Goal: Task Accomplishment & Management: Use online tool/utility

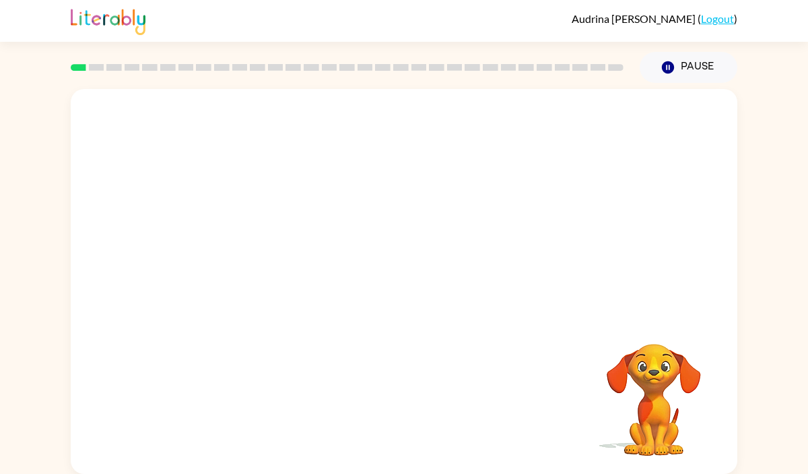
drag, startPoint x: 363, startPoint y: 207, endPoint x: 383, endPoint y: 207, distance: 20.2
click at [364, 207] on video "Your browser must support playing .mp4 files to use Literably. Please try using…" at bounding box center [404, 202] width 667 height 226
click at [404, 296] on icon "button" at bounding box center [405, 288] width 24 height 24
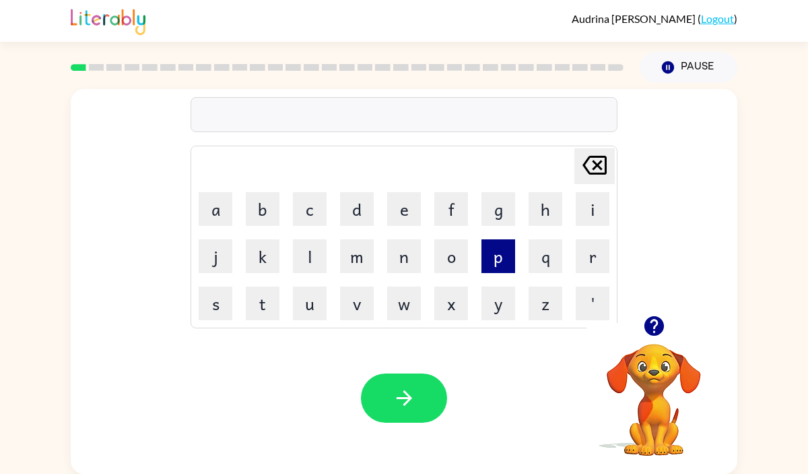
click at [495, 260] on button "p" at bounding box center [499, 256] width 34 height 34
click at [445, 216] on button "f" at bounding box center [451, 209] width 34 height 34
click at [451, 259] on button "o" at bounding box center [451, 256] width 34 height 34
click at [587, 262] on button "r" at bounding box center [593, 256] width 34 height 34
click at [358, 267] on button "m" at bounding box center [357, 256] width 34 height 34
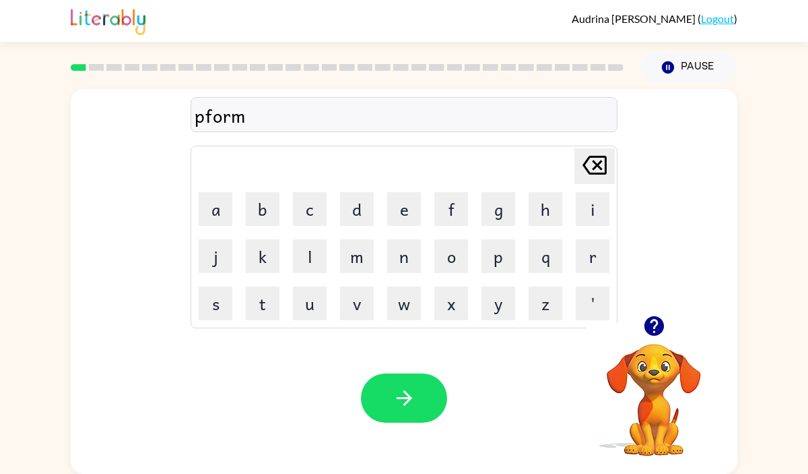
click at [593, 167] on icon "[PERSON_NAME] last character input" at bounding box center [595, 165] width 32 height 32
click at [593, 166] on icon "[PERSON_NAME] last character input" at bounding box center [595, 165] width 32 height 32
click at [394, 205] on button "e" at bounding box center [404, 209] width 34 height 34
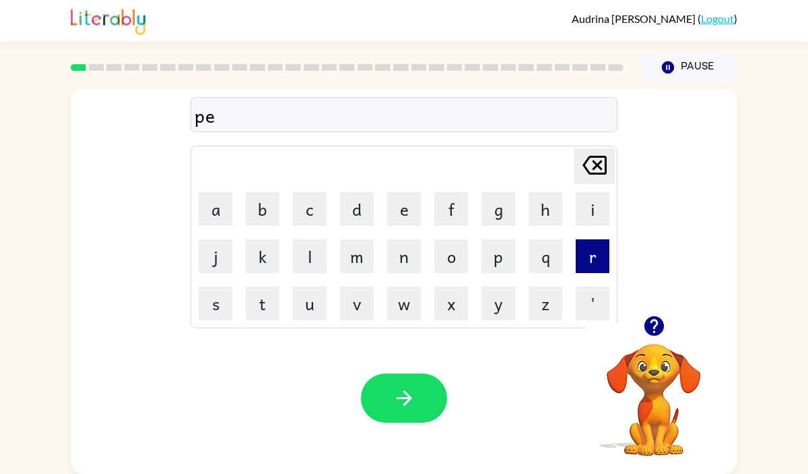
click at [587, 253] on button "r" at bounding box center [593, 256] width 34 height 34
click at [459, 201] on button "f" at bounding box center [451, 209] width 34 height 34
drag, startPoint x: 450, startPoint y: 260, endPoint x: 587, endPoint y: 265, distance: 136.8
click at [587, 265] on tr "j k l m n o p q r" at bounding box center [404, 256] width 423 height 46
click at [587, 265] on button "r" at bounding box center [593, 256] width 34 height 34
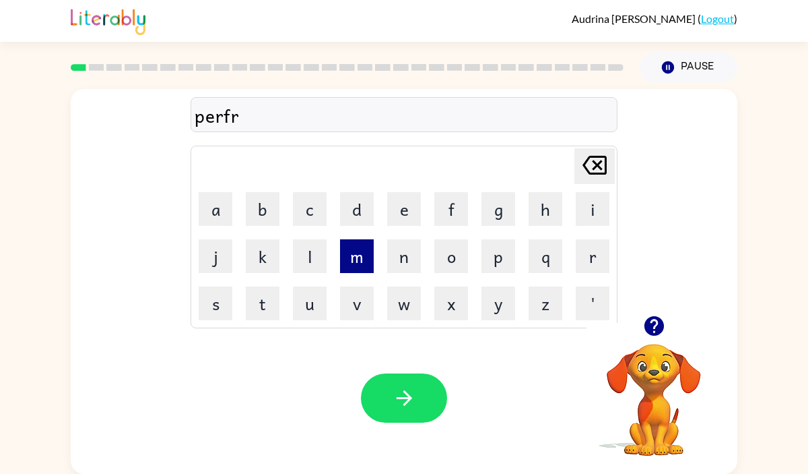
click at [354, 255] on button "m" at bounding box center [357, 256] width 34 height 34
click at [593, 161] on icon "[PERSON_NAME] last character input" at bounding box center [595, 165] width 32 height 32
click at [441, 239] on button "o" at bounding box center [451, 256] width 34 height 34
click at [589, 253] on button "r" at bounding box center [593, 256] width 34 height 34
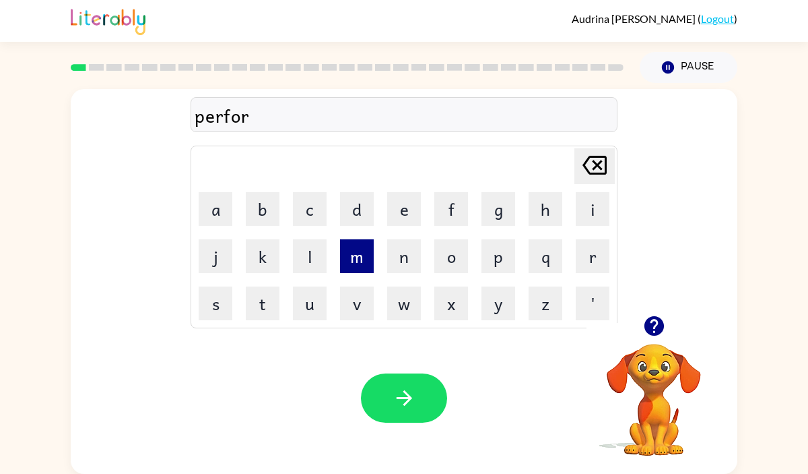
click at [348, 254] on button "m" at bounding box center [357, 256] width 34 height 34
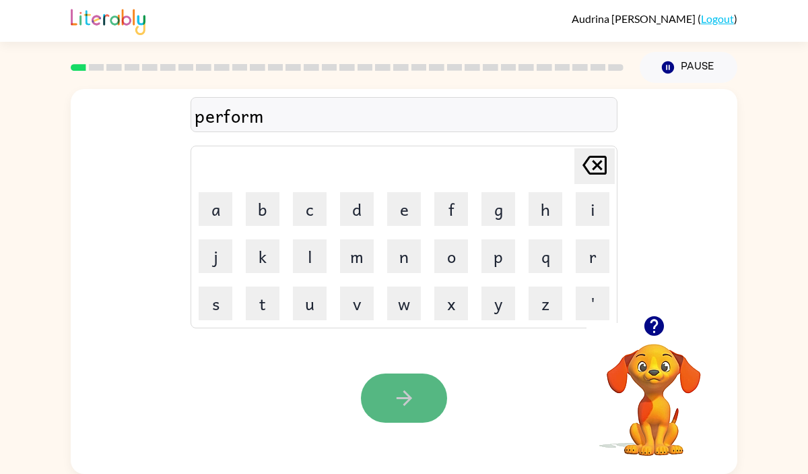
click at [407, 390] on icon "button" at bounding box center [405, 398] width 24 height 24
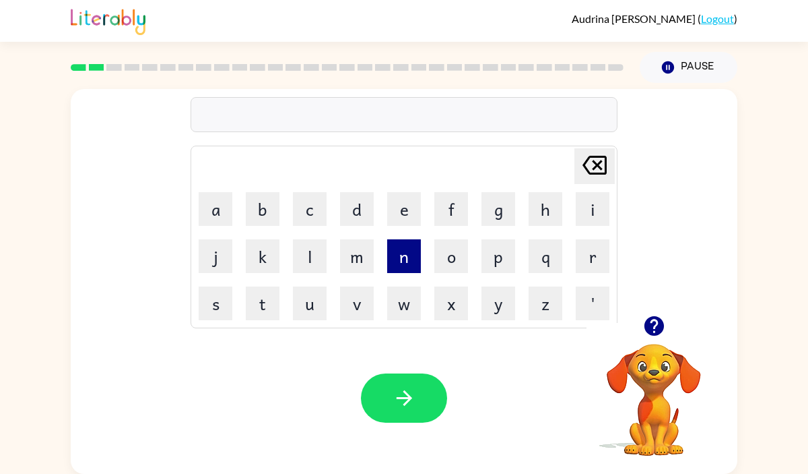
drag, startPoint x: 306, startPoint y: 257, endPoint x: 405, endPoint y: 256, distance: 98.4
click at [319, 256] on button "l" at bounding box center [310, 256] width 34 height 34
click at [451, 257] on button "o" at bounding box center [451, 256] width 34 height 34
click at [306, 290] on button "u" at bounding box center [310, 303] width 34 height 34
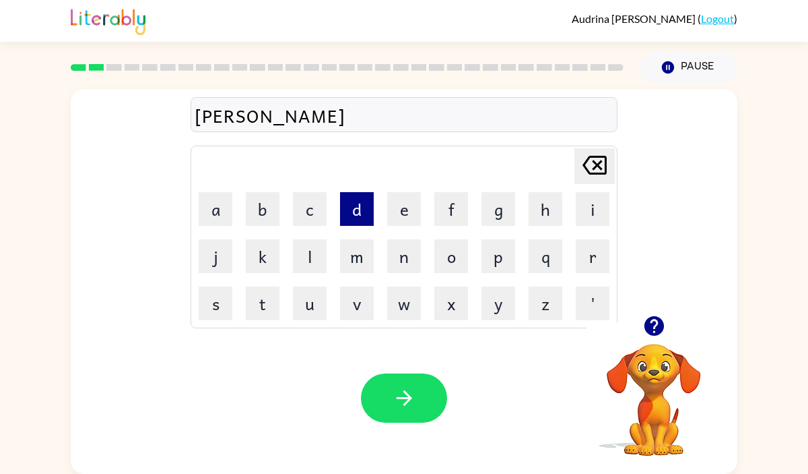
click at [354, 199] on button "d" at bounding box center [357, 209] width 34 height 34
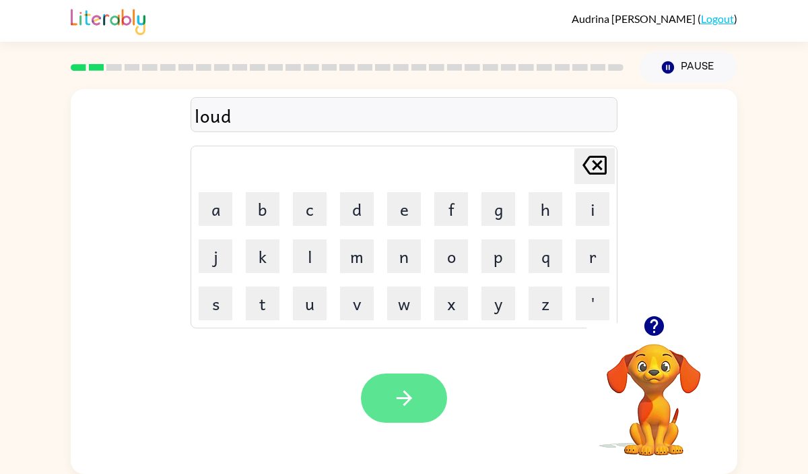
click at [420, 375] on button "button" at bounding box center [404, 397] width 86 height 49
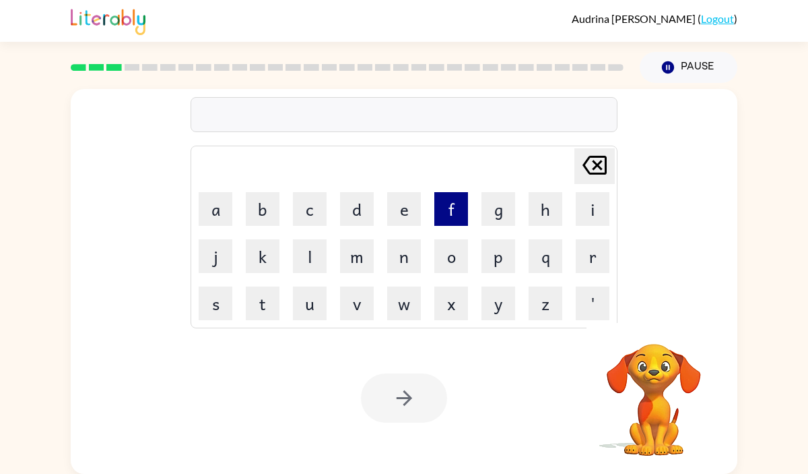
click at [451, 214] on button "f" at bounding box center [451, 209] width 34 height 34
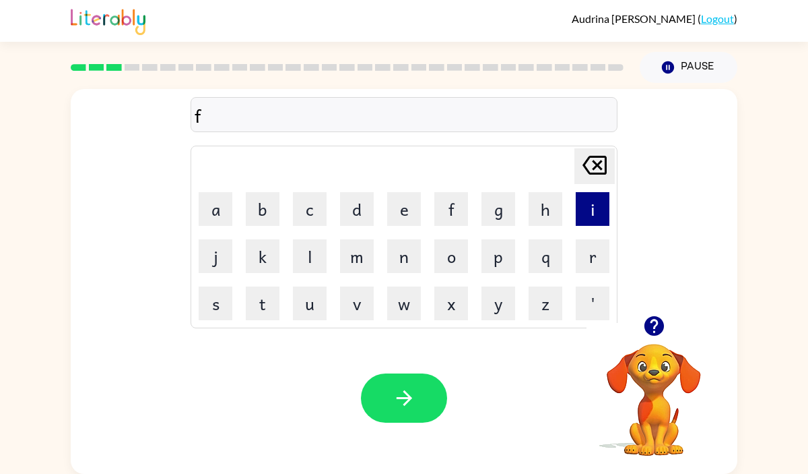
drag, startPoint x: 588, startPoint y: 212, endPoint x: 579, endPoint y: 213, distance: 9.5
click at [579, 213] on button "i" at bounding box center [593, 209] width 34 height 34
drag, startPoint x: 587, startPoint y: 261, endPoint x: 440, endPoint y: 261, distance: 147.5
click at [583, 261] on button "r" at bounding box center [593, 256] width 34 height 34
click at [401, 207] on button "e" at bounding box center [404, 209] width 34 height 34
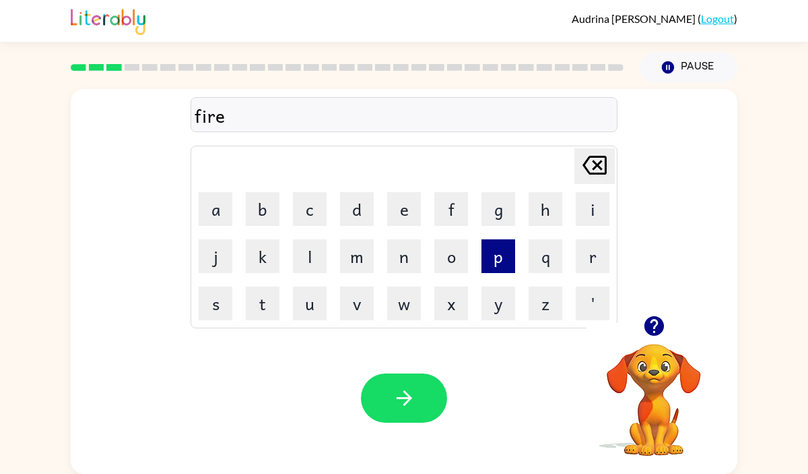
click at [492, 255] on button "p" at bounding box center [499, 256] width 34 height 34
click at [598, 261] on button "r" at bounding box center [593, 256] width 34 height 34
click at [456, 258] on button "o" at bounding box center [451, 256] width 34 height 34
click at [453, 214] on button "f" at bounding box center [451, 209] width 34 height 34
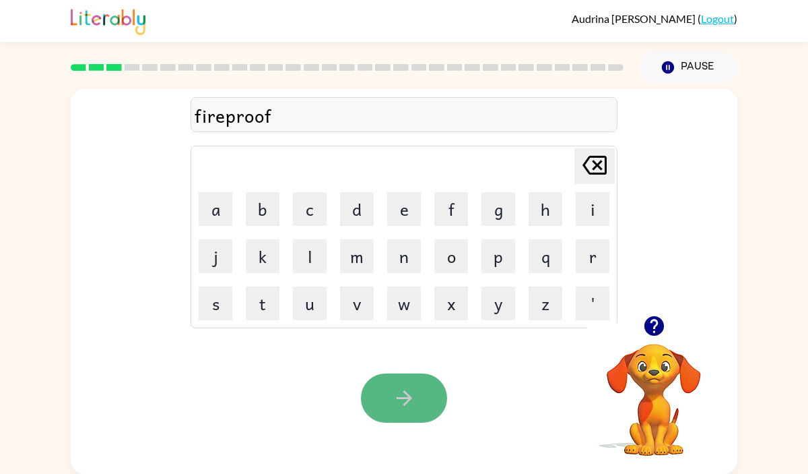
click at [373, 384] on button "button" at bounding box center [404, 397] width 86 height 49
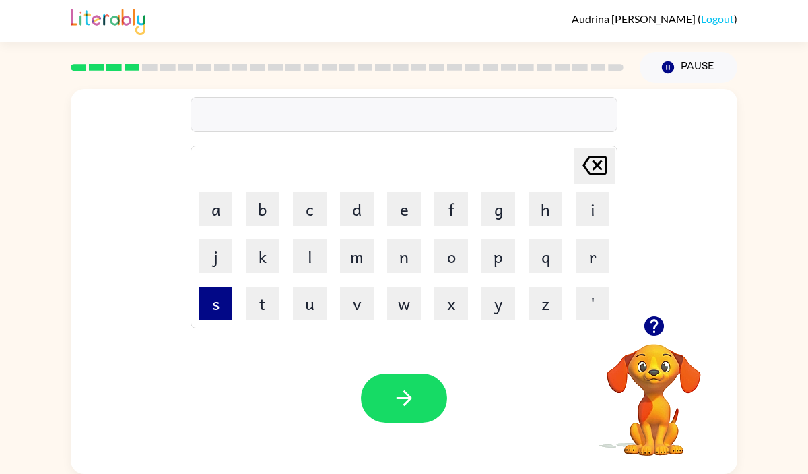
click at [220, 298] on button "s" at bounding box center [216, 303] width 34 height 34
click at [300, 209] on button "c" at bounding box center [310, 209] width 34 height 34
click at [400, 214] on button "e" at bounding box center [404, 209] width 34 height 34
click at [593, 260] on button "r" at bounding box center [593, 256] width 34 height 34
click at [304, 300] on button "u" at bounding box center [310, 303] width 34 height 34
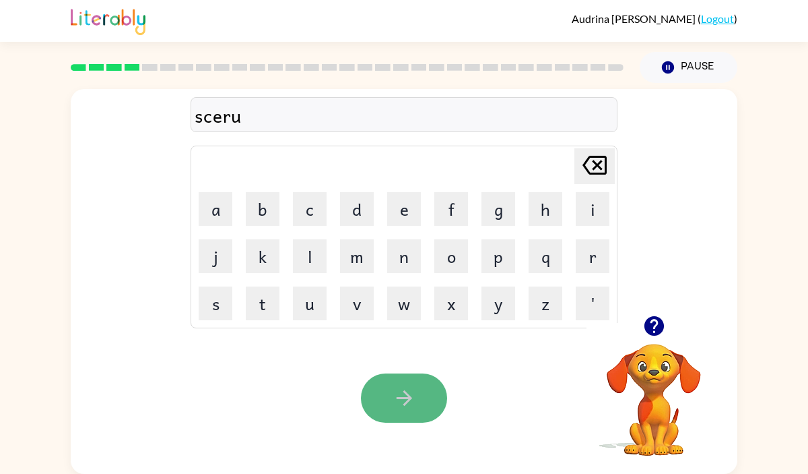
click at [428, 414] on button "button" at bounding box center [404, 397] width 86 height 49
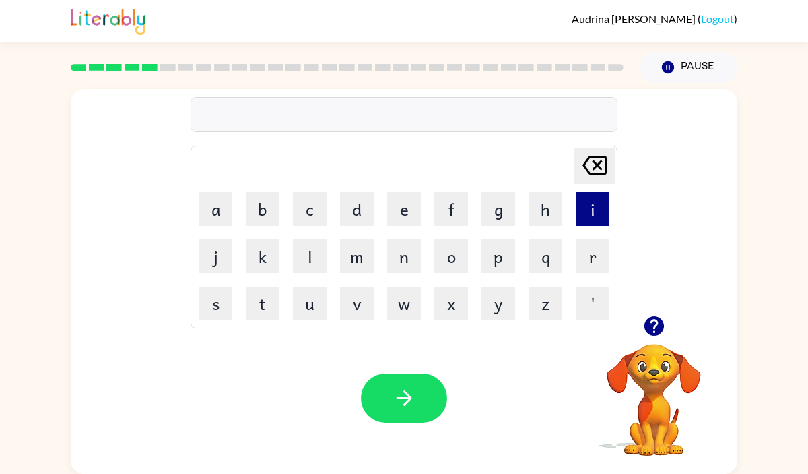
click at [577, 200] on button "i" at bounding box center [593, 209] width 34 height 34
click at [404, 265] on button "n" at bounding box center [404, 256] width 34 height 34
click at [400, 261] on button "n" at bounding box center [404, 256] width 34 height 34
drag, startPoint x: 451, startPoint y: 250, endPoint x: 510, endPoint y: 250, distance: 59.3
click at [451, 250] on button "o" at bounding box center [451, 256] width 34 height 34
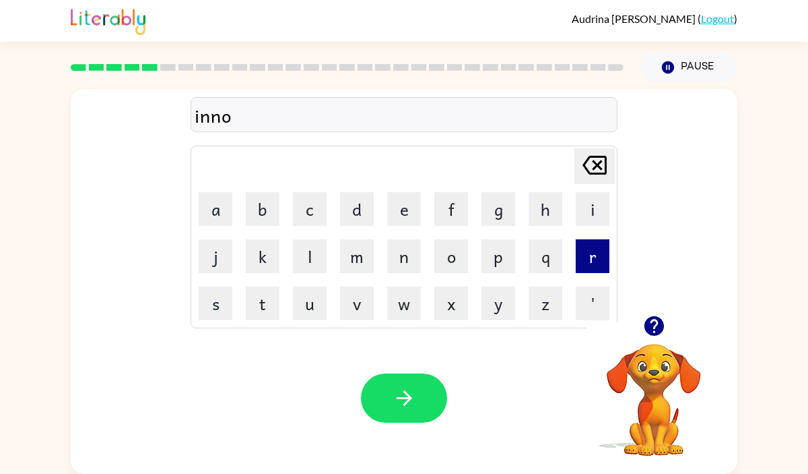
click at [598, 255] on button "r" at bounding box center [593, 256] width 34 height 34
click at [361, 262] on button "m" at bounding box center [357, 256] width 34 height 34
drag, startPoint x: 600, startPoint y: 214, endPoint x: 525, endPoint y: 242, distance: 80.6
click at [599, 214] on button "i" at bounding box center [593, 209] width 34 height 34
click at [208, 308] on button "s" at bounding box center [216, 303] width 34 height 34
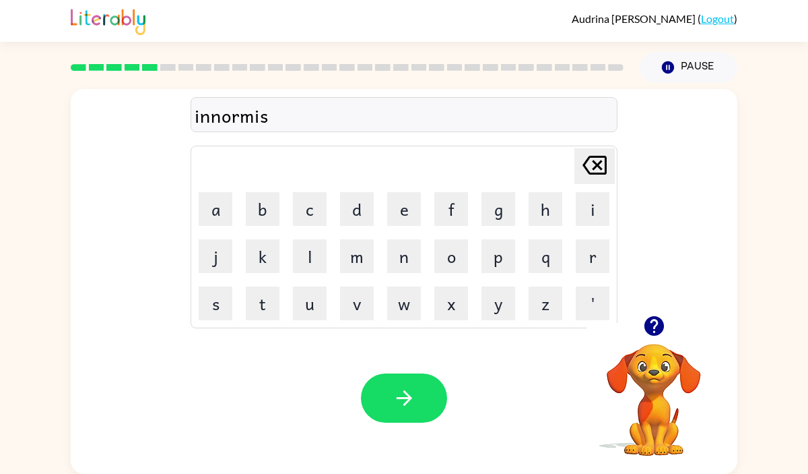
drag, startPoint x: 211, startPoint y: 305, endPoint x: 249, endPoint y: 440, distance: 140.1
click at [211, 313] on button "s" at bounding box center [216, 303] width 34 height 34
click at [432, 403] on button "button" at bounding box center [404, 397] width 86 height 49
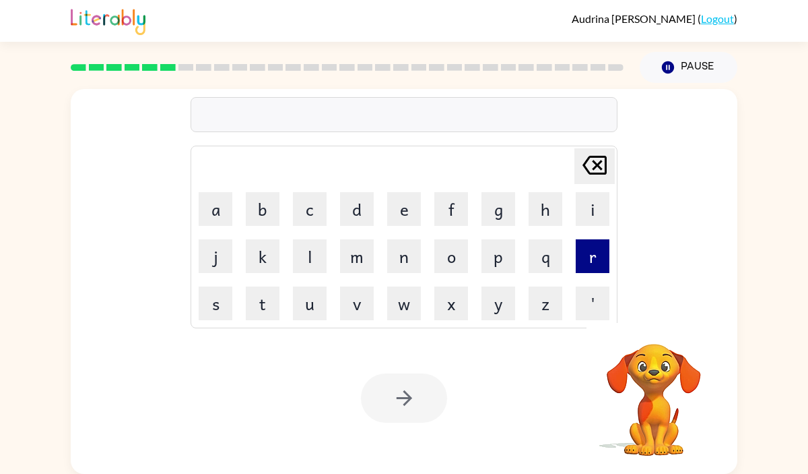
click at [593, 247] on button "r" at bounding box center [593, 256] width 34 height 34
click at [399, 205] on button "e" at bounding box center [404, 209] width 34 height 34
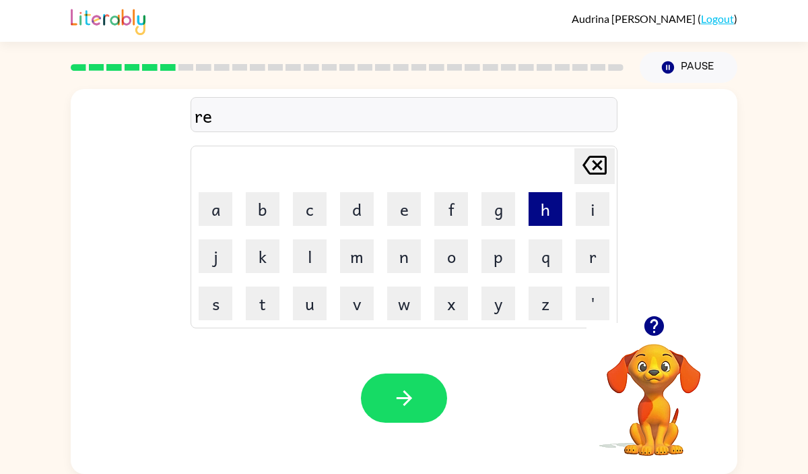
drag, startPoint x: 352, startPoint y: 255, endPoint x: 540, endPoint y: 207, distance: 194.1
click at [531, 206] on tbody "[PERSON_NAME] last character input a b c d e f g h i j k l m n o p q r s t u v …" at bounding box center [404, 237] width 423 height 179
click at [591, 208] on button "i" at bounding box center [593, 209] width 34 height 34
click at [399, 257] on button "n" at bounding box center [404, 256] width 34 height 34
click at [350, 213] on button "d" at bounding box center [357, 209] width 34 height 34
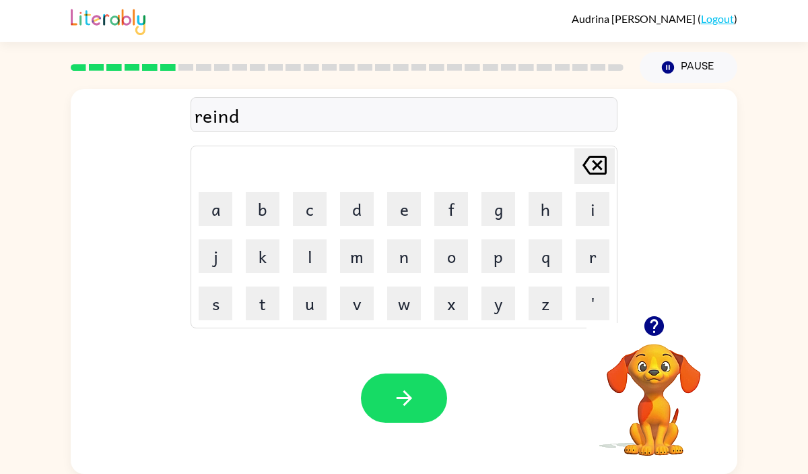
click at [591, 170] on icon "[PERSON_NAME] last character input" at bounding box center [595, 165] width 32 height 32
click at [590, 170] on icon "[PERSON_NAME] last character input" at bounding box center [595, 165] width 32 height 32
drag, startPoint x: 364, startPoint y: 258, endPoint x: 407, endPoint y: 206, distance: 67.0
click at [380, 227] on table "[PERSON_NAME] last character input a b c d e f g h i j k l m n o p q r s t u v …" at bounding box center [404, 236] width 426 height 181
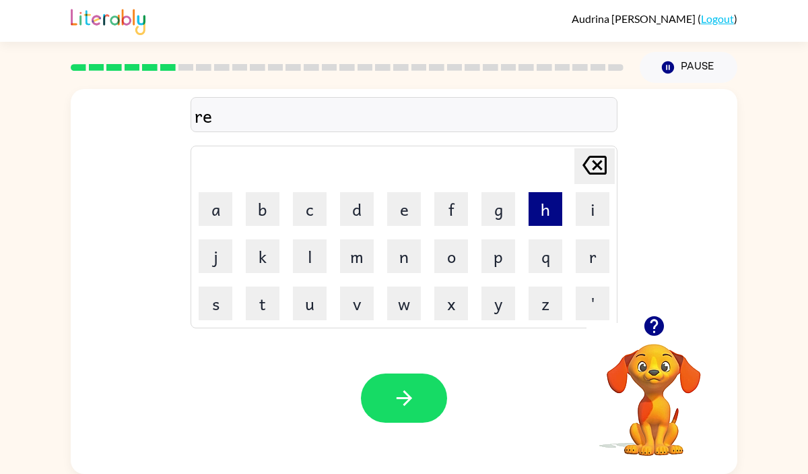
drag, startPoint x: 588, startPoint y: 194, endPoint x: 544, endPoint y: 209, distance: 46.2
click at [586, 194] on button "i" at bounding box center [593, 209] width 34 height 34
drag, startPoint x: 402, startPoint y: 255, endPoint x: 364, endPoint y: 256, distance: 37.7
click at [393, 255] on button "n" at bounding box center [404, 256] width 34 height 34
drag, startPoint x: 352, startPoint y: 211, endPoint x: 352, endPoint y: 288, distance: 77.5
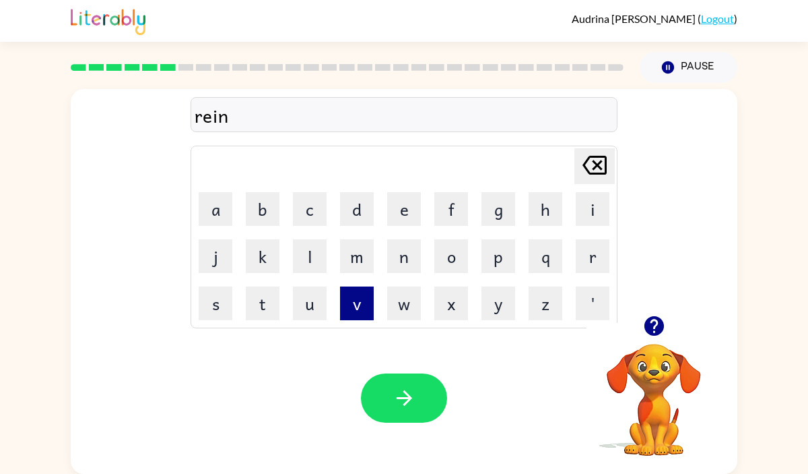
click at [352, 247] on tbody "[PERSON_NAME] last character input a b c d e f g h i j k l m n o p q r s t u v …" at bounding box center [404, 237] width 423 height 179
click at [590, 164] on icon "[PERSON_NAME] last character input" at bounding box center [595, 165] width 32 height 32
drag, startPoint x: 593, startPoint y: 160, endPoint x: 585, endPoint y: 160, distance: 8.1
click at [593, 160] on icon at bounding box center [595, 165] width 24 height 19
drag, startPoint x: 364, startPoint y: 252, endPoint x: 414, endPoint y: 252, distance: 49.8
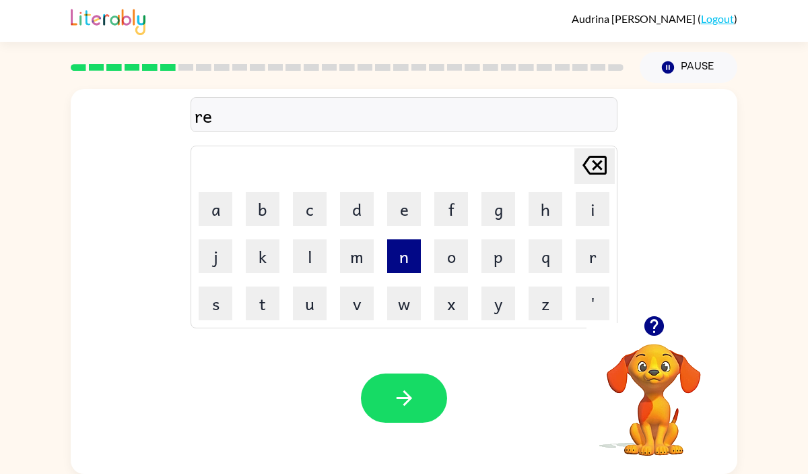
click at [379, 252] on td "m" at bounding box center [357, 256] width 46 height 46
click at [362, 257] on button "m" at bounding box center [357, 256] width 34 height 34
drag, startPoint x: 583, startPoint y: 212, endPoint x: 593, endPoint y: 215, distance: 10.5
click at [593, 216] on button "i" at bounding box center [593, 209] width 34 height 34
click at [593, 215] on button "i" at bounding box center [593, 209] width 34 height 34
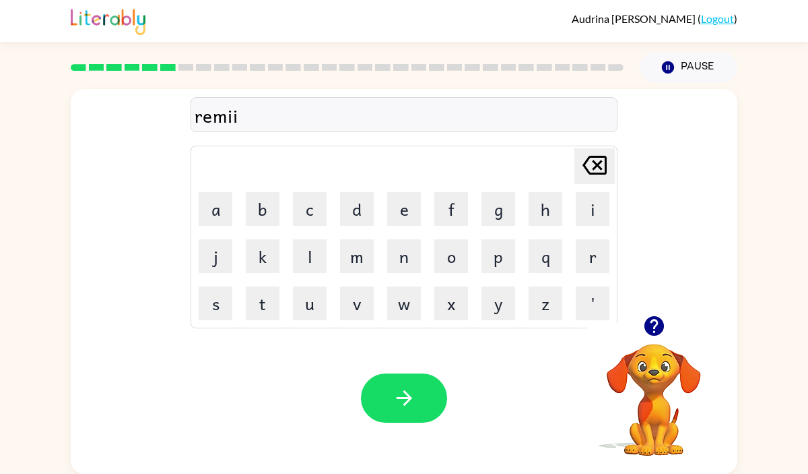
click at [599, 156] on icon at bounding box center [595, 165] width 24 height 19
click at [410, 253] on button "n" at bounding box center [404, 256] width 34 height 34
click at [362, 212] on button "d" at bounding box center [357, 209] width 34 height 34
click at [399, 382] on button "button" at bounding box center [404, 397] width 86 height 49
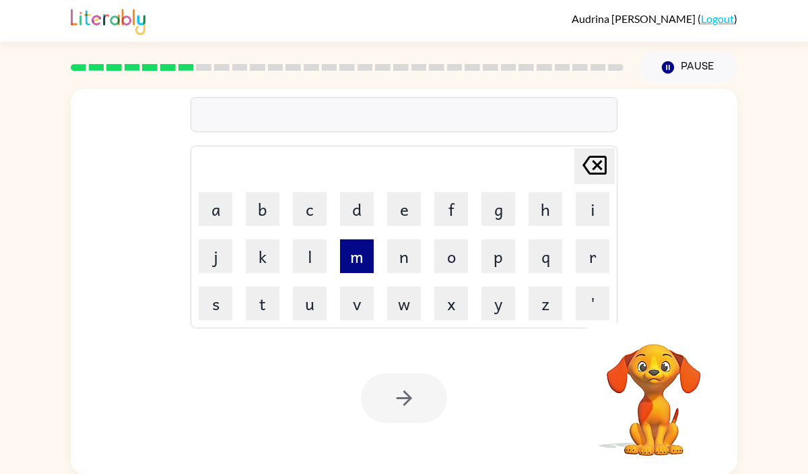
click at [350, 259] on button "m" at bounding box center [357, 256] width 34 height 34
drag, startPoint x: 209, startPoint y: 196, endPoint x: 389, endPoint y: 197, distance: 179.9
click at [387, 198] on tr "a b c d e f g h i" at bounding box center [404, 209] width 423 height 46
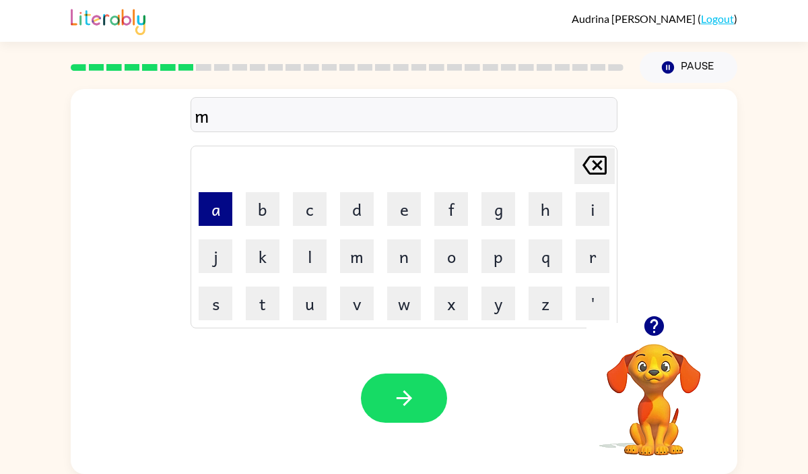
click at [216, 211] on button "a" at bounding box center [216, 209] width 34 height 34
click at [484, 302] on button "y" at bounding box center [499, 303] width 34 height 34
click at [505, 249] on button "p" at bounding box center [499, 256] width 34 height 34
click at [310, 253] on button "l" at bounding box center [310, 256] width 34 height 34
click at [408, 209] on button "e" at bounding box center [404, 209] width 34 height 34
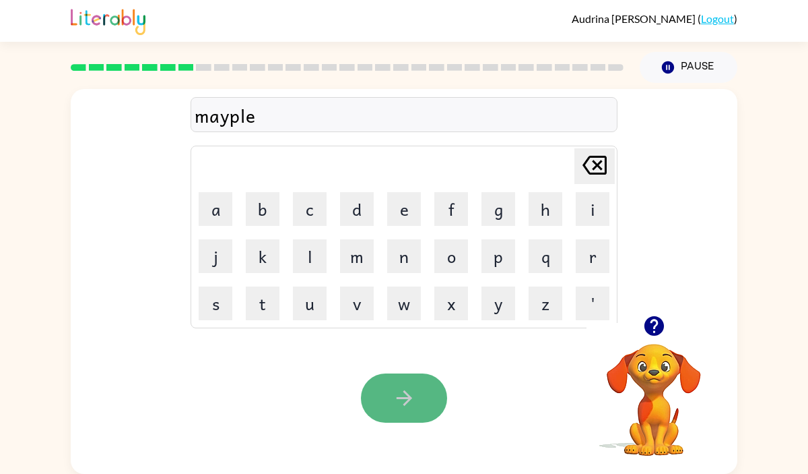
click at [389, 396] on button "button" at bounding box center [404, 397] width 86 height 49
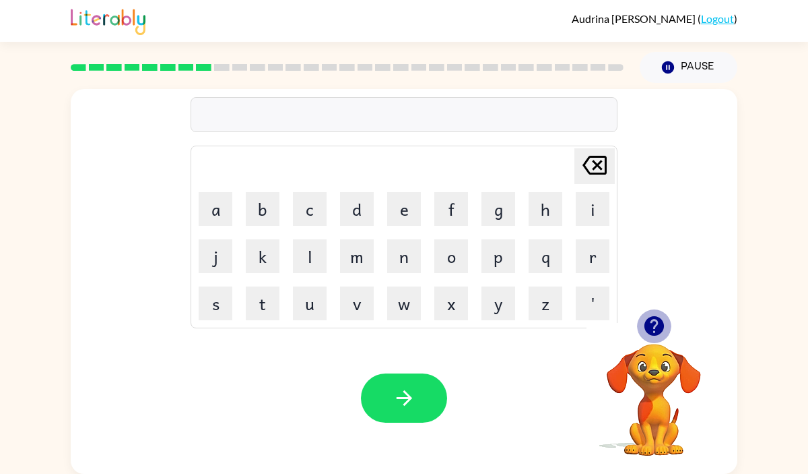
click at [657, 326] on icon "button" at bounding box center [654, 326] width 20 height 20
click at [351, 303] on button "v" at bounding box center [357, 303] width 34 height 34
click at [585, 210] on button "i" at bounding box center [593, 209] width 34 height 34
click at [220, 313] on button "s" at bounding box center [216, 303] width 34 height 34
click at [651, 320] on icon "button" at bounding box center [655, 326] width 24 height 24
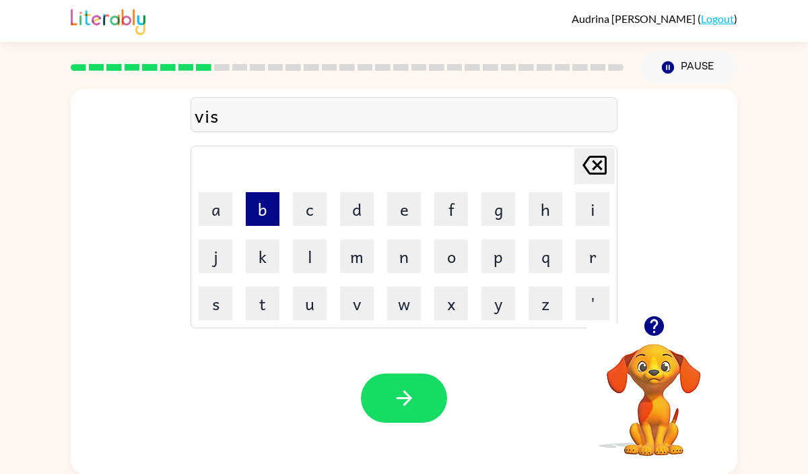
click at [261, 208] on button "b" at bounding box center [263, 209] width 34 height 34
click at [304, 257] on button "l" at bounding box center [310, 256] width 34 height 34
click at [401, 204] on button "e" at bounding box center [404, 209] width 34 height 34
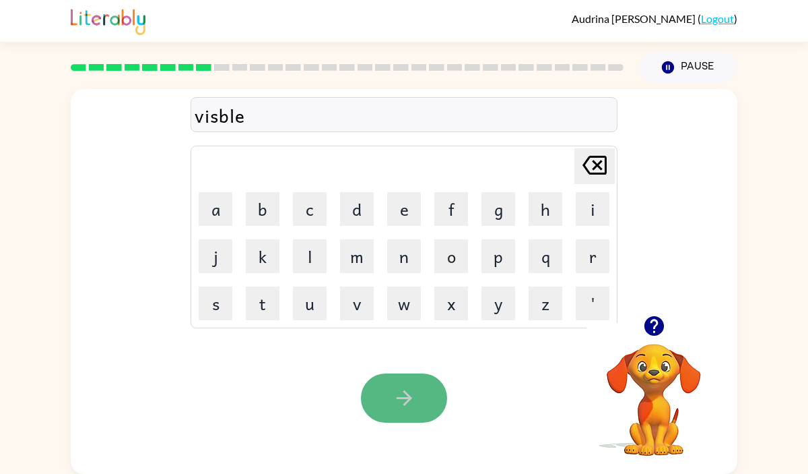
click at [394, 375] on button "button" at bounding box center [404, 397] width 86 height 49
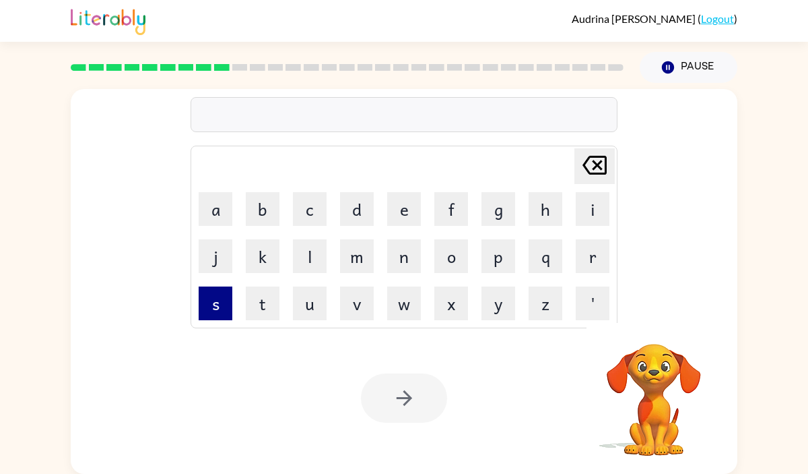
drag, startPoint x: 215, startPoint y: 309, endPoint x: 222, endPoint y: 304, distance: 8.4
click at [222, 304] on button "s" at bounding box center [216, 303] width 34 height 34
click at [264, 298] on button "t" at bounding box center [263, 303] width 34 height 34
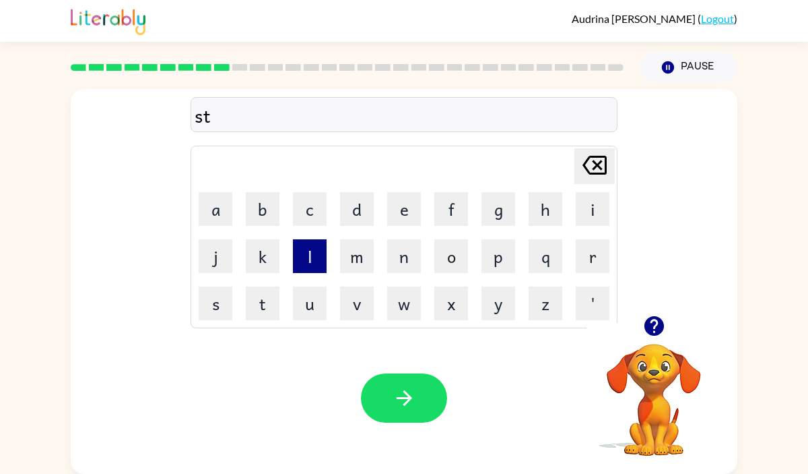
drag, startPoint x: 203, startPoint y: 204, endPoint x: 292, endPoint y: 257, distance: 103.3
click at [292, 264] on tbody "[PERSON_NAME] last character input a b c d e f g h i j k l m n o p q r s t u v …" at bounding box center [404, 237] width 423 height 179
click at [355, 220] on button "d" at bounding box center [357, 209] width 34 height 34
click at [585, 158] on icon "[PERSON_NAME] last character input" at bounding box center [595, 165] width 32 height 32
drag, startPoint x: 274, startPoint y: 216, endPoint x: 414, endPoint y: 267, distance: 148.3
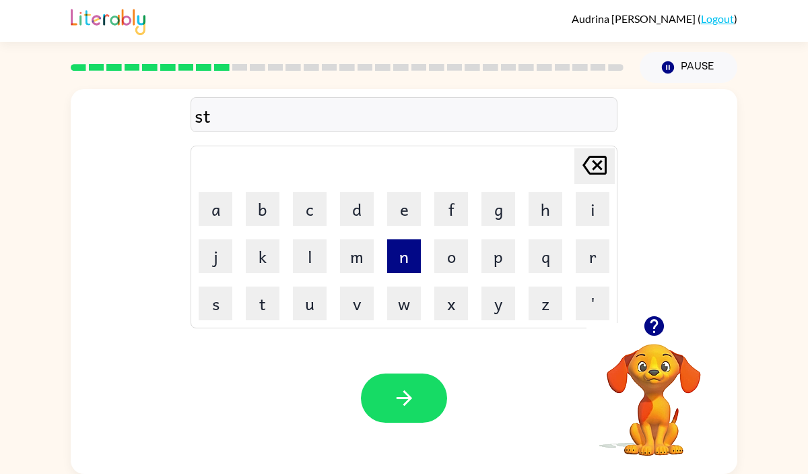
click at [431, 269] on tbody "[PERSON_NAME] last character input a b c d e f g h i j k l m n o p q r s t u v …" at bounding box center [404, 237] width 423 height 179
click at [319, 253] on button "l" at bounding box center [310, 256] width 34 height 34
click at [401, 216] on button "e" at bounding box center [404, 209] width 34 height 34
click at [598, 171] on icon "[PERSON_NAME] last character input" at bounding box center [595, 165] width 32 height 32
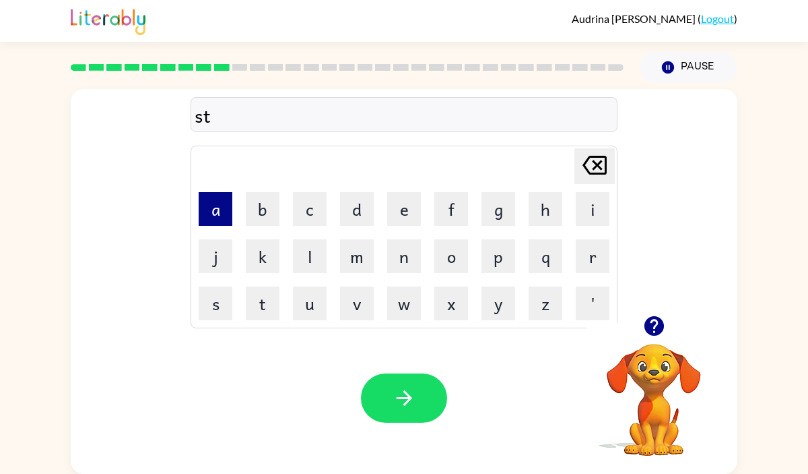
click at [222, 216] on button "a" at bounding box center [216, 209] width 34 height 34
click at [496, 298] on button "y" at bounding box center [499, 303] width 34 height 34
drag, startPoint x: 260, startPoint y: 207, endPoint x: 271, endPoint y: 218, distance: 15.3
click at [260, 207] on button "b" at bounding box center [263, 209] width 34 height 34
drag, startPoint x: 309, startPoint y: 248, endPoint x: 332, endPoint y: 242, distance: 24.3
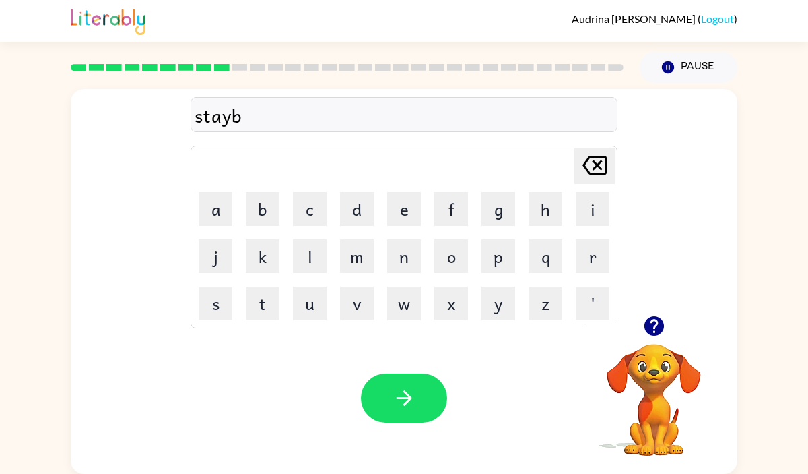
click at [327, 243] on td "l" at bounding box center [310, 256] width 46 height 46
click at [400, 221] on button "e" at bounding box center [404, 209] width 34 height 34
click at [593, 172] on icon at bounding box center [595, 165] width 24 height 19
drag, startPoint x: 306, startPoint y: 259, endPoint x: 349, endPoint y: 258, distance: 43.1
click at [316, 259] on button "l" at bounding box center [310, 256] width 34 height 34
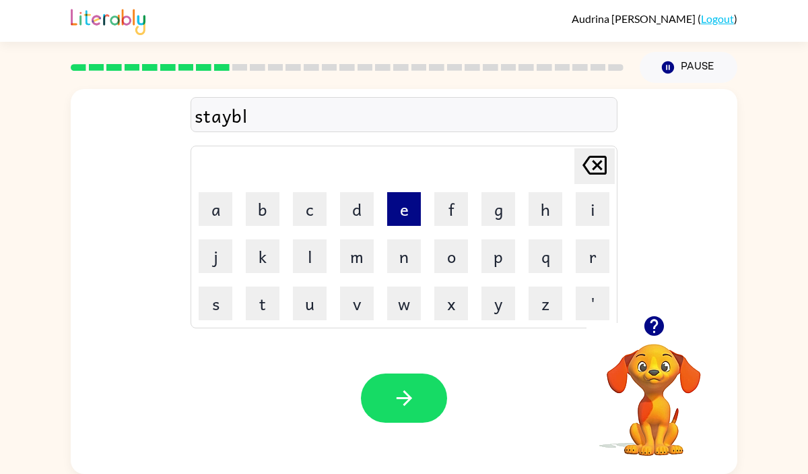
click at [401, 209] on button "e" at bounding box center [404, 209] width 34 height 34
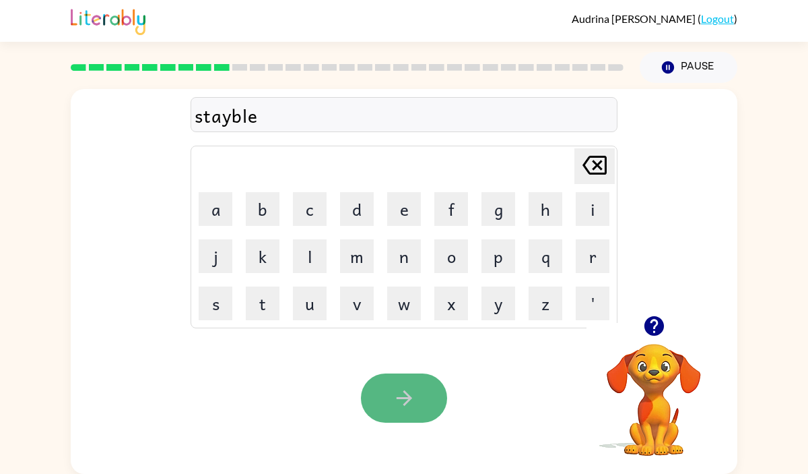
click at [397, 380] on button "button" at bounding box center [404, 397] width 86 height 49
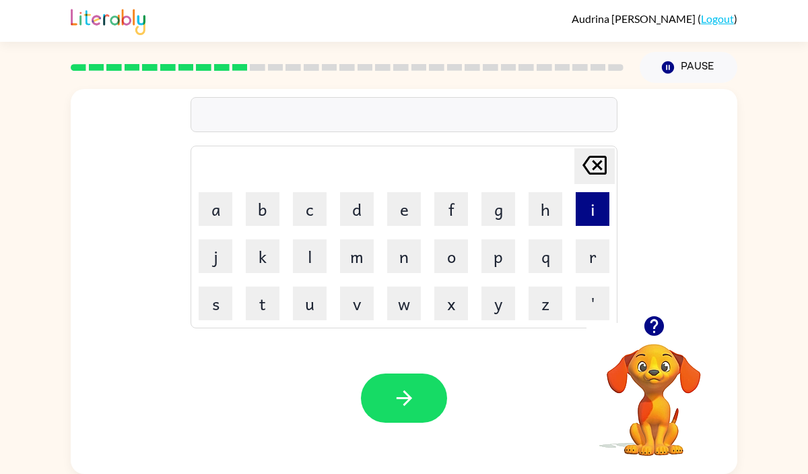
click at [600, 203] on button "i" at bounding box center [593, 209] width 34 height 34
click at [205, 116] on div "i" at bounding box center [404, 115] width 419 height 28
click at [397, 255] on button "n" at bounding box center [404, 256] width 34 height 34
click at [203, 294] on button "s" at bounding box center [216, 303] width 34 height 34
click at [395, 205] on button "e" at bounding box center [404, 209] width 34 height 34
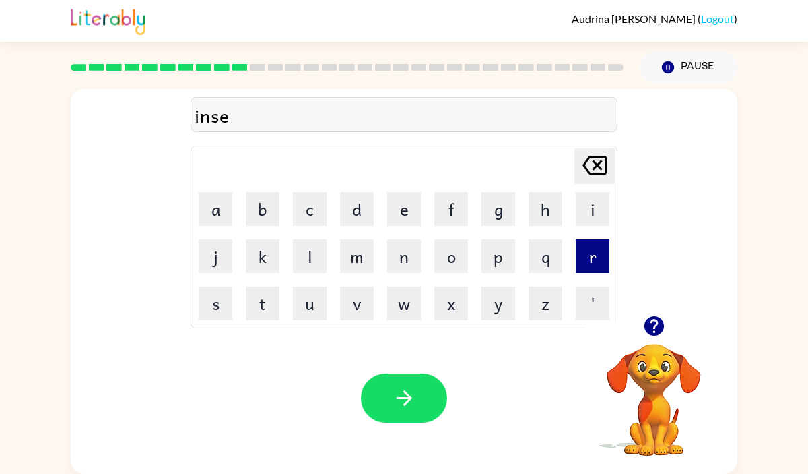
click at [591, 262] on button "r" at bounding box center [593, 256] width 34 height 34
click at [268, 310] on button "t" at bounding box center [263, 303] width 34 height 34
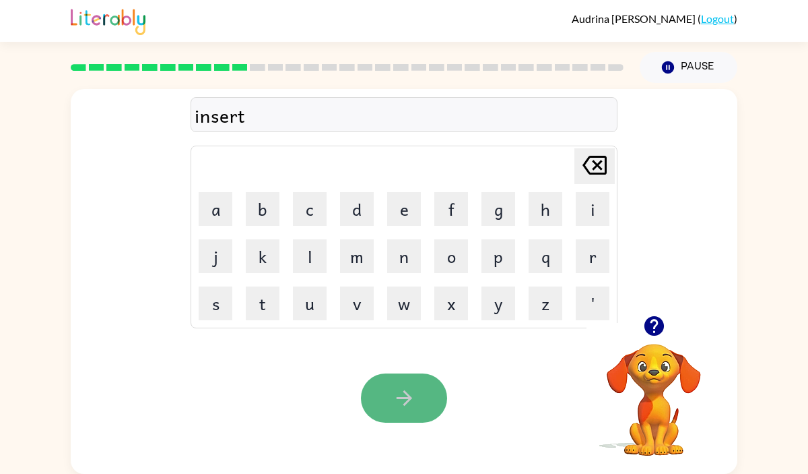
click at [387, 374] on button "button" at bounding box center [404, 397] width 86 height 49
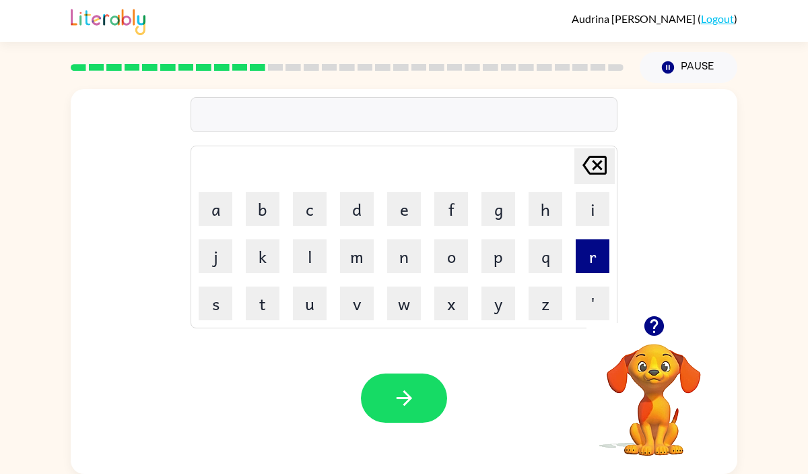
click at [590, 251] on button "r" at bounding box center [593, 256] width 34 height 34
click at [457, 256] on button "o" at bounding box center [451, 256] width 34 height 34
click at [267, 212] on button "b" at bounding box center [263, 209] width 34 height 34
click at [385, 211] on td "e" at bounding box center [404, 209] width 46 height 46
click at [401, 210] on button "e" at bounding box center [404, 209] width 34 height 34
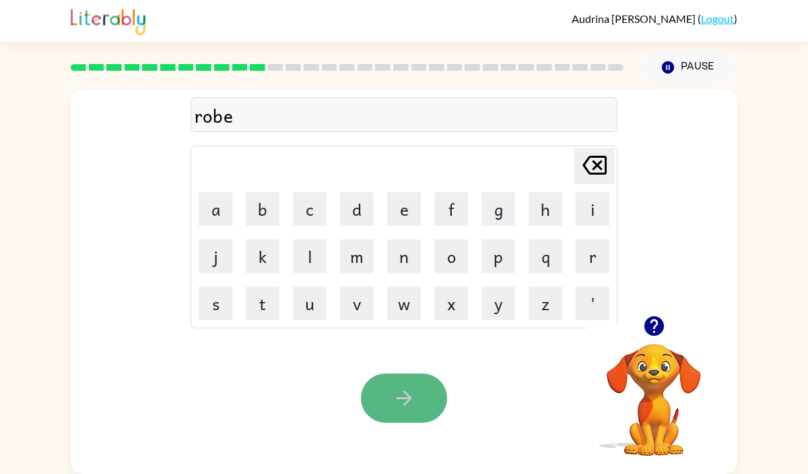
click at [394, 397] on icon "button" at bounding box center [405, 398] width 24 height 24
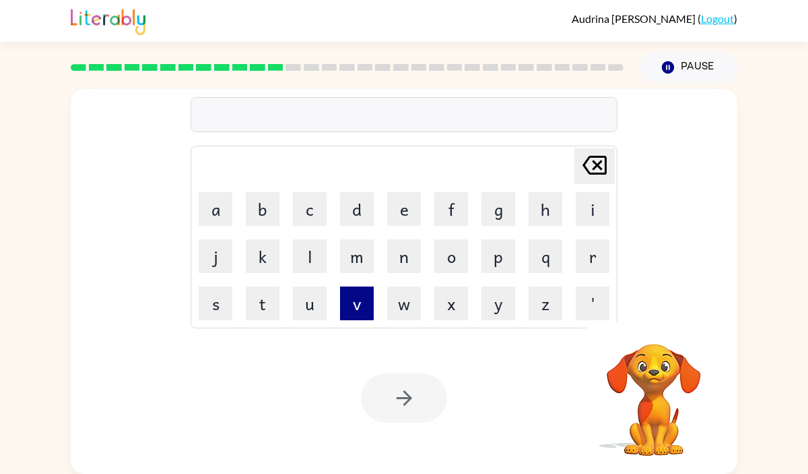
click at [362, 297] on button "v" at bounding box center [357, 303] width 34 height 34
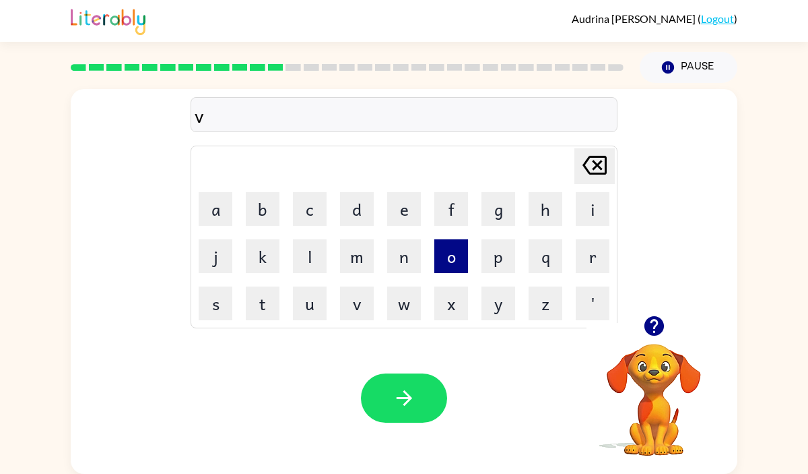
click at [458, 263] on button "o" at bounding box center [451, 256] width 34 height 34
click at [311, 263] on button "l" at bounding box center [310, 256] width 34 height 34
drag, startPoint x: 311, startPoint y: 295, endPoint x: 401, endPoint y: 295, distance: 89.6
click at [311, 295] on button "u" at bounding box center [310, 303] width 34 height 34
click at [365, 254] on button "m" at bounding box center [357, 256] width 34 height 34
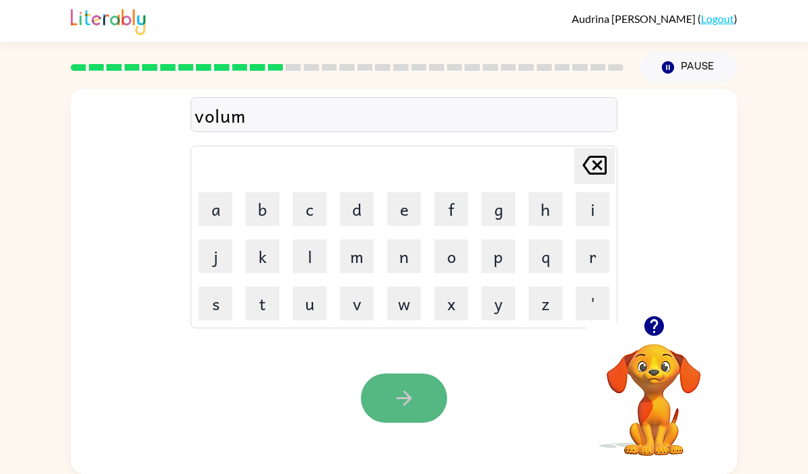
click at [391, 406] on button "button" at bounding box center [404, 397] width 86 height 49
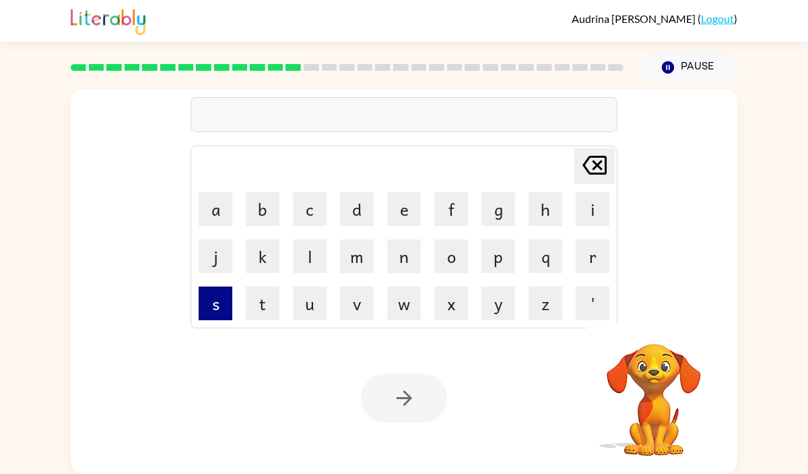
click at [203, 301] on button "s" at bounding box center [216, 303] width 34 height 34
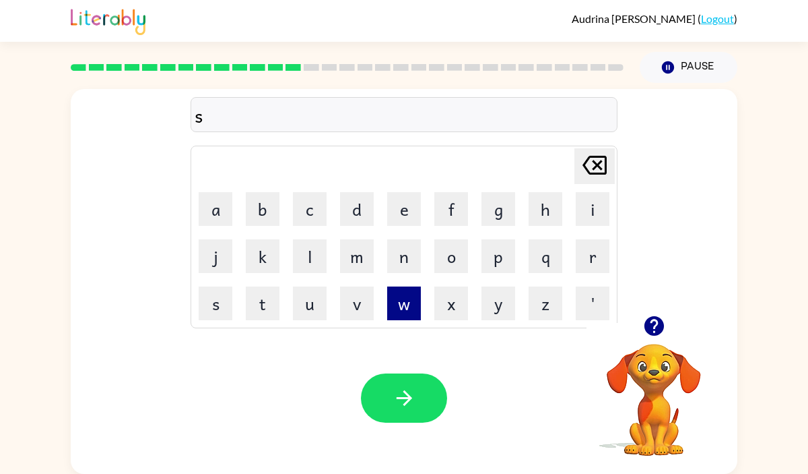
click at [394, 296] on button "w" at bounding box center [404, 303] width 34 height 34
click at [397, 205] on button "e" at bounding box center [404, 209] width 34 height 34
click at [395, 205] on button "e" at bounding box center [404, 209] width 34 height 34
drag, startPoint x: 273, startPoint y: 311, endPoint x: 321, endPoint y: 311, distance: 48.5
click at [273, 311] on button "t" at bounding box center [263, 303] width 34 height 34
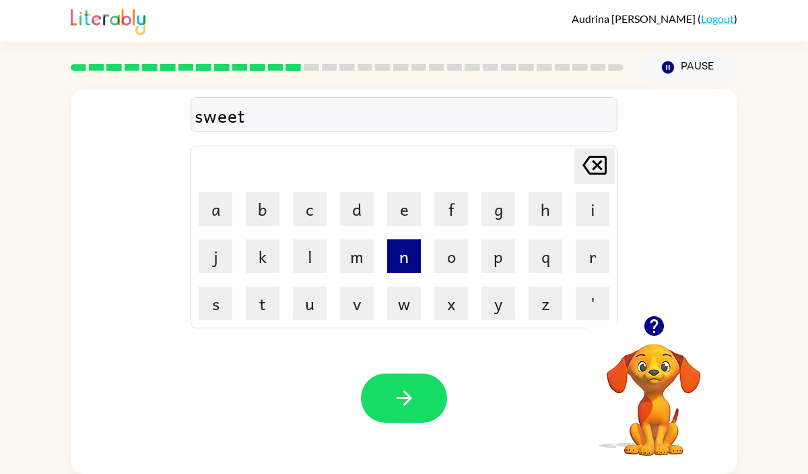
click at [399, 255] on button "n" at bounding box center [404, 256] width 34 height 34
click at [399, 202] on button "e" at bounding box center [404, 209] width 34 height 34
click at [210, 297] on button "s" at bounding box center [216, 303] width 34 height 34
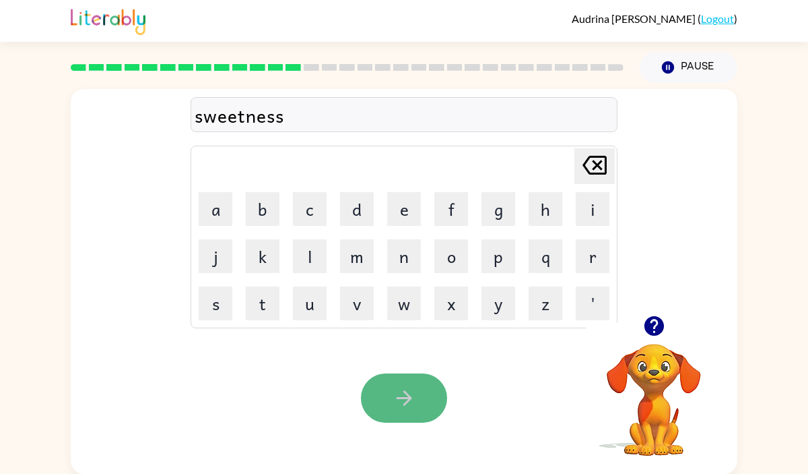
click at [377, 376] on button "button" at bounding box center [404, 397] width 86 height 49
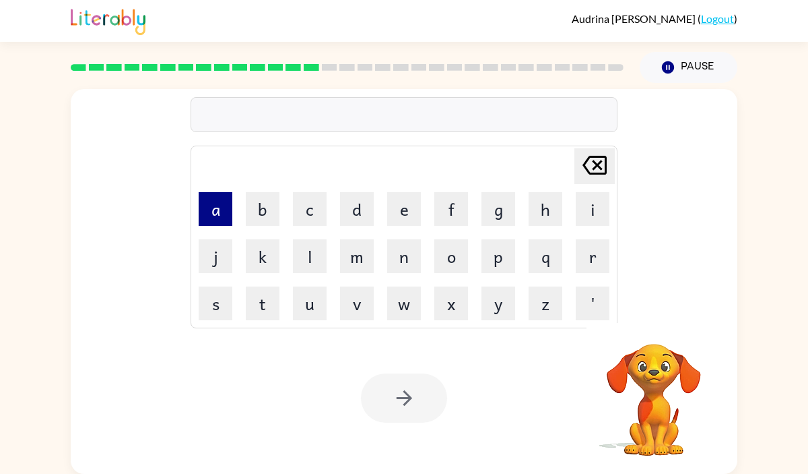
click at [220, 210] on button "a" at bounding box center [216, 209] width 34 height 34
click at [304, 211] on button "c" at bounding box center [310, 209] width 34 height 34
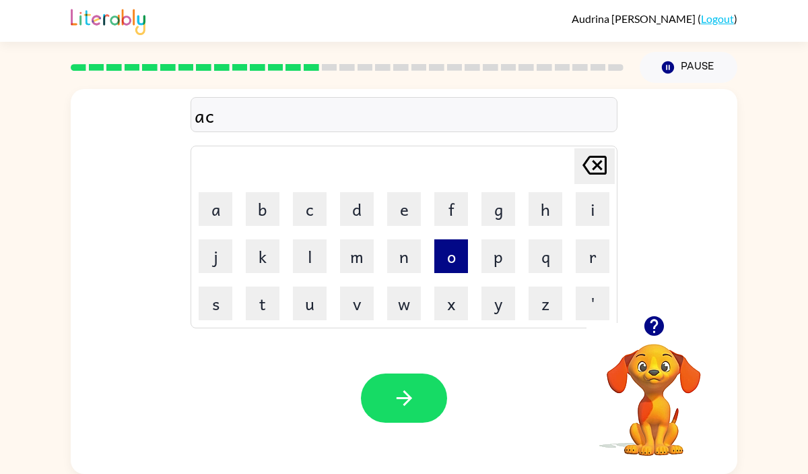
click at [443, 253] on button "o" at bounding box center [451, 256] width 34 height 34
click at [586, 253] on button "r" at bounding box center [593, 256] width 34 height 34
click at [402, 261] on button "n" at bounding box center [404, 256] width 34 height 34
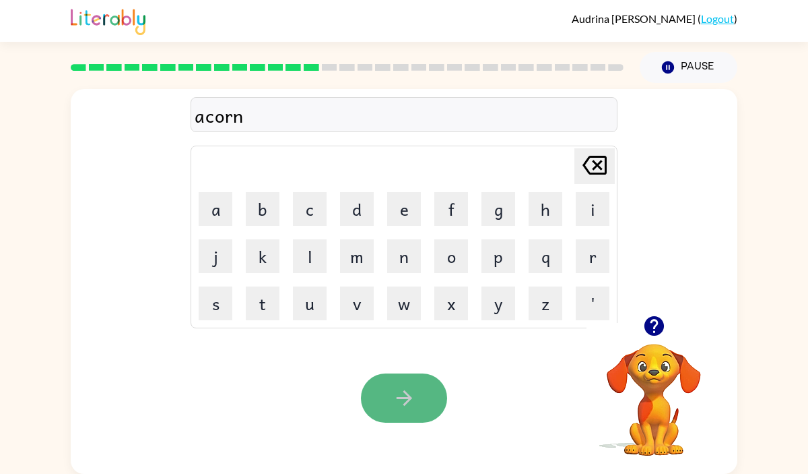
click at [397, 390] on icon "button" at bounding box center [405, 398] width 24 height 24
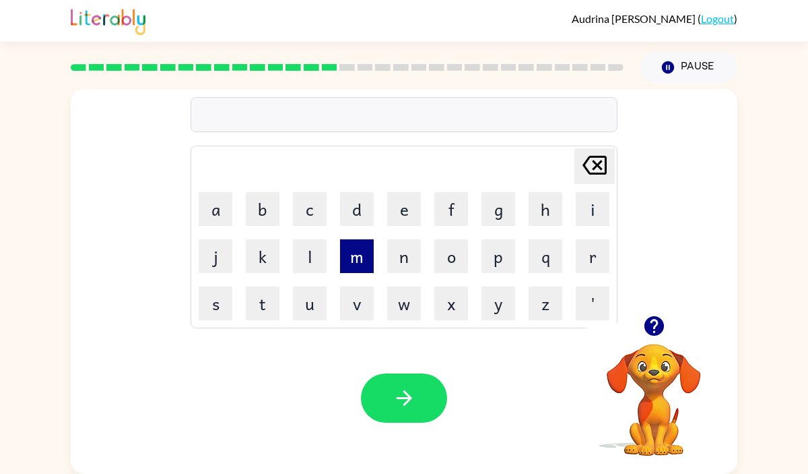
drag, startPoint x: 256, startPoint y: 214, endPoint x: 368, endPoint y: 243, distance: 115.3
click at [284, 226] on td "b" at bounding box center [263, 209] width 46 height 46
click at [318, 260] on button "l" at bounding box center [310, 256] width 34 height 34
drag, startPoint x: 396, startPoint y: 205, endPoint x: 421, endPoint y: 207, distance: 25.0
click at [397, 205] on button "e" at bounding box center [404, 209] width 34 height 34
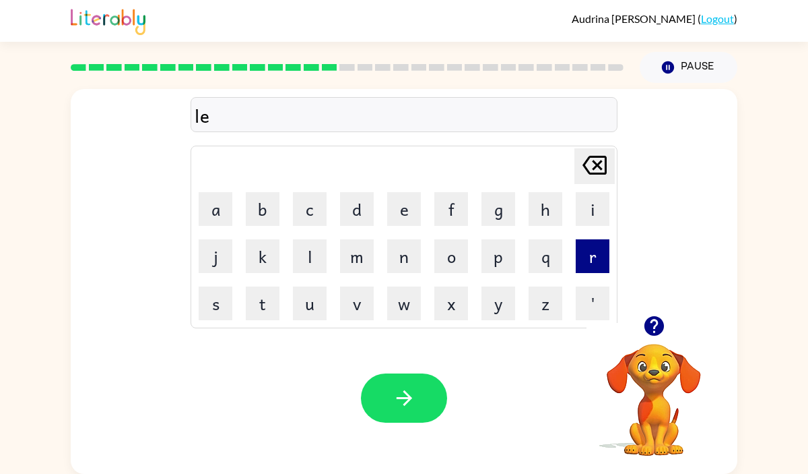
click at [592, 253] on button "r" at bounding box center [593, 256] width 34 height 34
click at [595, 172] on icon at bounding box center [595, 165] width 24 height 19
click at [263, 207] on button "b" at bounding box center [263, 209] width 34 height 34
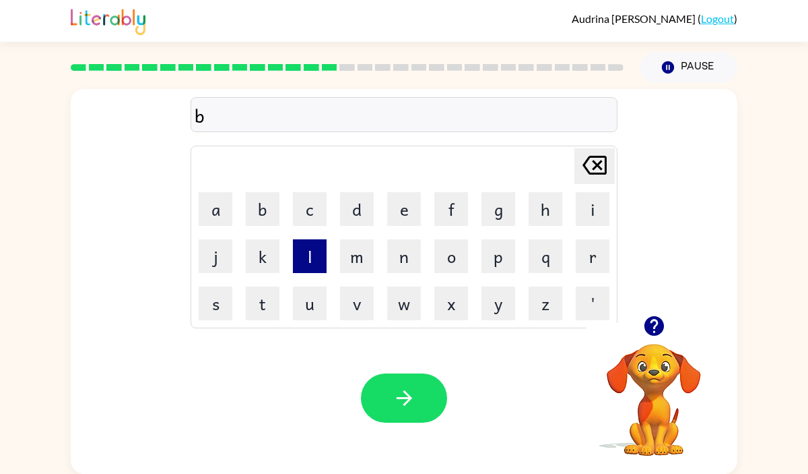
click at [311, 259] on button "l" at bounding box center [310, 256] width 34 height 34
drag, startPoint x: 409, startPoint y: 218, endPoint x: 435, endPoint y: 228, distance: 27.9
click at [414, 219] on button "e" at bounding box center [404, 209] width 34 height 34
click at [588, 247] on button "r" at bounding box center [593, 256] width 34 height 34
click at [269, 295] on button "t" at bounding box center [263, 303] width 34 height 34
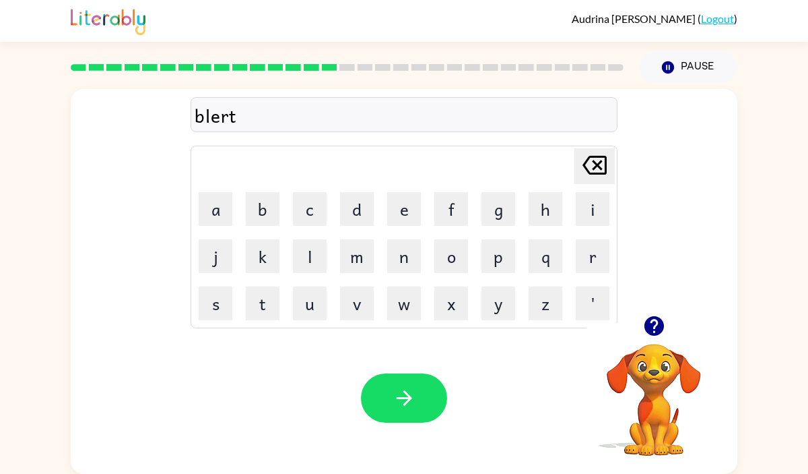
click at [397, 362] on div "Your browser must support playing .mp4 files to use Literably. Please try using…" at bounding box center [404, 398] width 667 height 152
click at [404, 395] on icon "button" at bounding box center [405, 398] width 24 height 24
drag, startPoint x: 396, startPoint y: 298, endPoint x: 387, endPoint y: 276, distance: 24.5
click at [396, 298] on button "w" at bounding box center [404, 303] width 34 height 34
click at [399, 203] on button "e" at bounding box center [404, 209] width 34 height 34
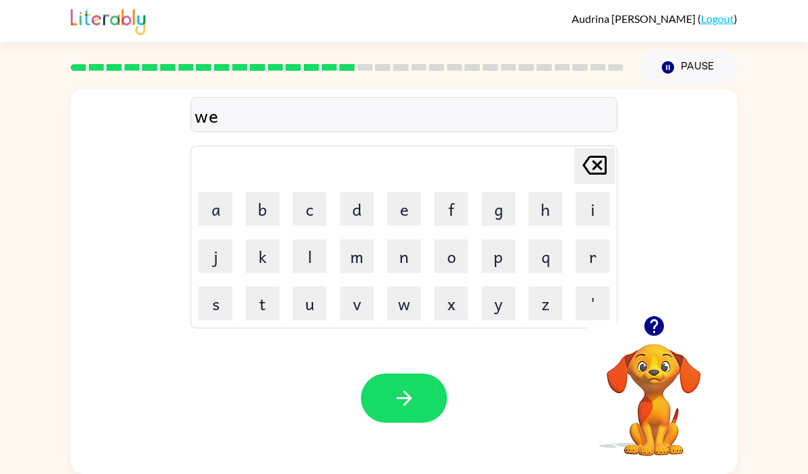
drag, startPoint x: 253, startPoint y: 207, endPoint x: 309, endPoint y: 229, distance: 59.5
click at [254, 207] on button "b" at bounding box center [263, 209] width 34 height 34
click at [395, 380] on button "button" at bounding box center [404, 397] width 86 height 49
click at [451, 216] on button "f" at bounding box center [451, 209] width 34 height 34
click at [306, 253] on button "l" at bounding box center [310, 256] width 34 height 34
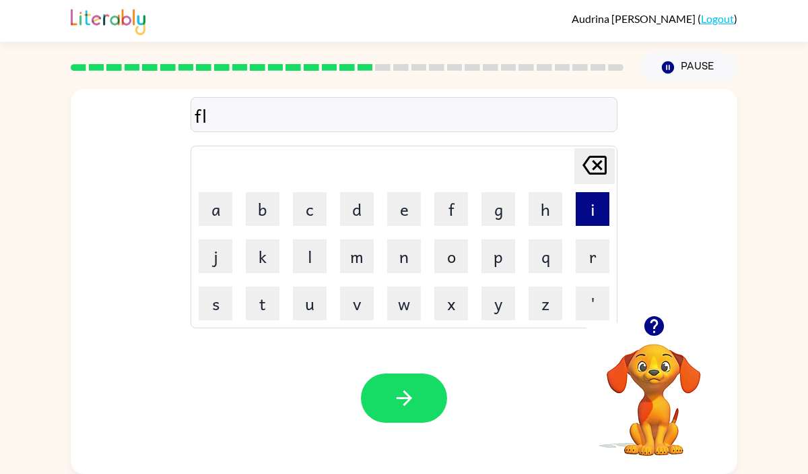
click at [602, 201] on button "i" at bounding box center [593, 209] width 34 height 34
click at [445, 206] on button "f" at bounding box center [451, 209] width 34 height 34
click at [590, 162] on icon "[PERSON_NAME] last character input" at bounding box center [595, 165] width 32 height 32
click at [496, 257] on button "p" at bounding box center [499, 256] width 34 height 34
click at [587, 203] on button "i" at bounding box center [593, 209] width 34 height 34
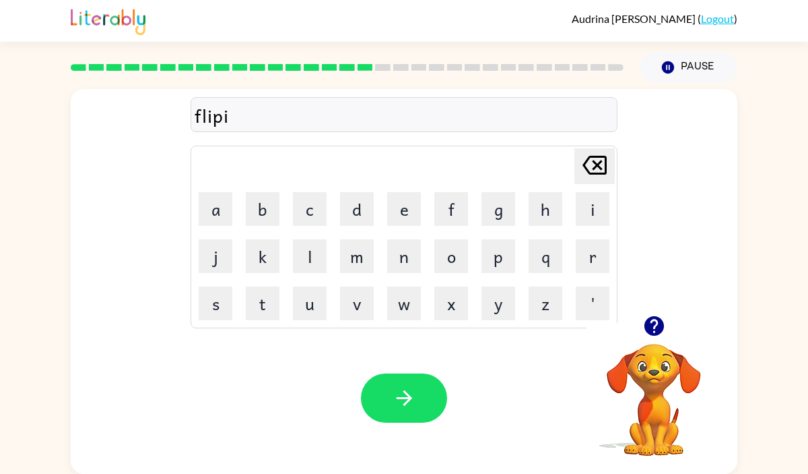
click at [590, 168] on icon "[PERSON_NAME] last character input" at bounding box center [595, 165] width 32 height 32
click at [492, 239] on button "p" at bounding box center [499, 256] width 34 height 34
drag, startPoint x: 587, startPoint y: 205, endPoint x: 562, endPoint y: 218, distance: 27.7
click at [585, 205] on button "i" at bounding box center [593, 209] width 34 height 34
click at [406, 261] on button "n" at bounding box center [404, 256] width 34 height 34
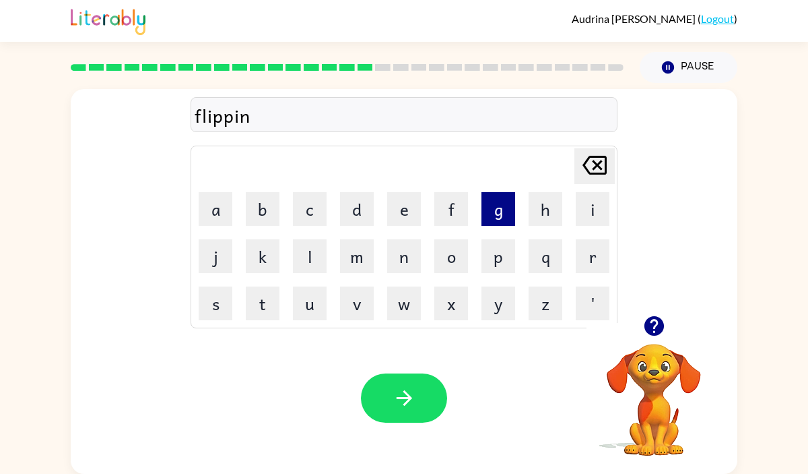
click at [501, 200] on button "g" at bounding box center [499, 209] width 34 height 34
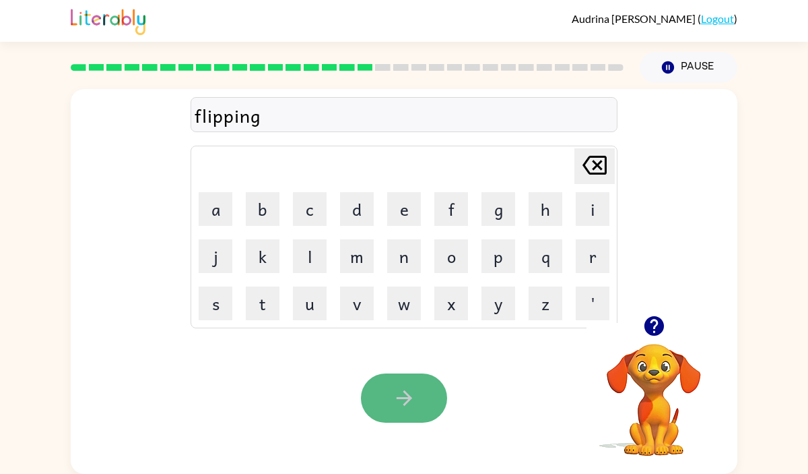
click at [382, 395] on button "button" at bounding box center [404, 397] width 86 height 49
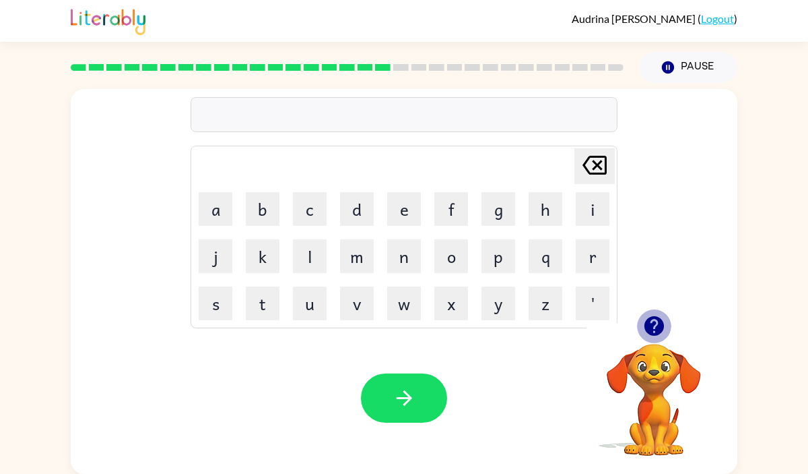
click at [646, 327] on icon "button" at bounding box center [654, 326] width 20 height 20
click at [659, 323] on icon "button" at bounding box center [654, 326] width 20 height 20
click at [300, 205] on button "c" at bounding box center [310, 209] width 34 height 34
click at [546, 205] on button "h" at bounding box center [546, 209] width 34 height 34
click at [584, 212] on button "i" at bounding box center [593, 209] width 34 height 34
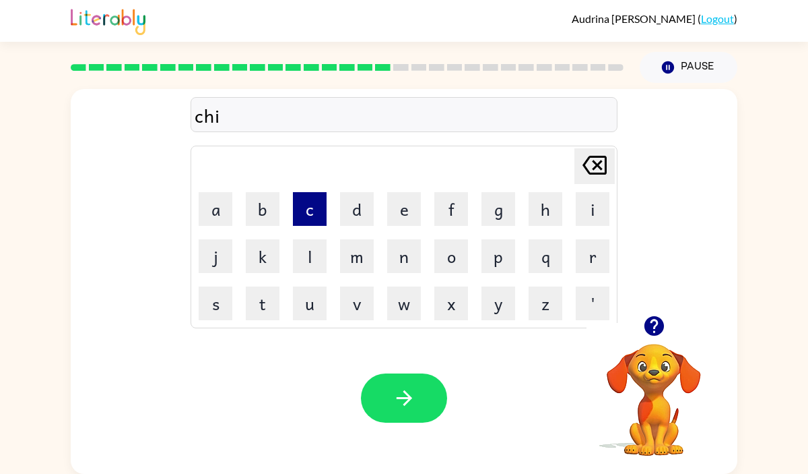
click at [302, 213] on button "c" at bounding box center [310, 209] width 34 height 34
click at [549, 208] on button "h" at bounding box center [546, 209] width 34 height 34
click at [419, 207] on button "e" at bounding box center [404, 209] width 34 height 34
click at [403, 262] on button "n" at bounding box center [404, 256] width 34 height 34
click at [596, 159] on icon "[PERSON_NAME] last character input" at bounding box center [595, 165] width 32 height 32
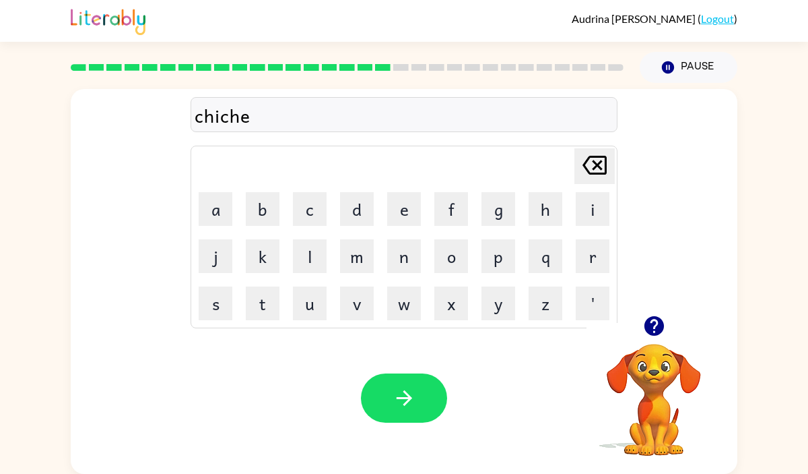
click at [596, 159] on icon "[PERSON_NAME] last character input" at bounding box center [595, 165] width 32 height 32
click at [597, 158] on icon "[PERSON_NAME] last character input" at bounding box center [595, 165] width 32 height 32
click at [266, 251] on button "k" at bounding box center [263, 256] width 34 height 34
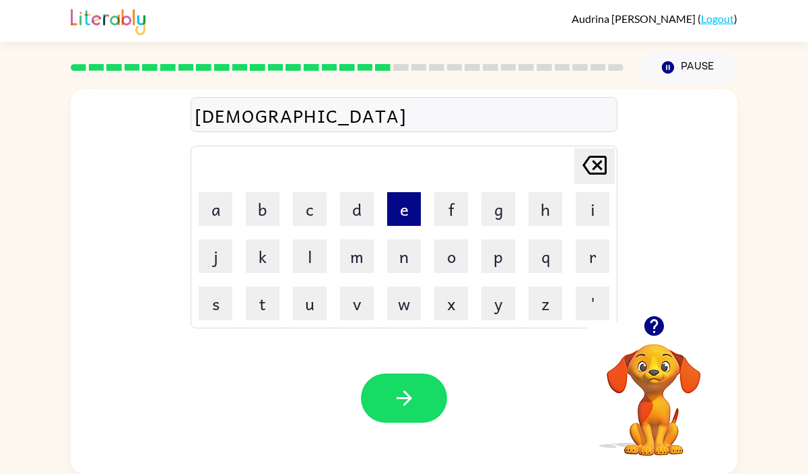
click at [395, 212] on button "e" at bounding box center [404, 209] width 34 height 34
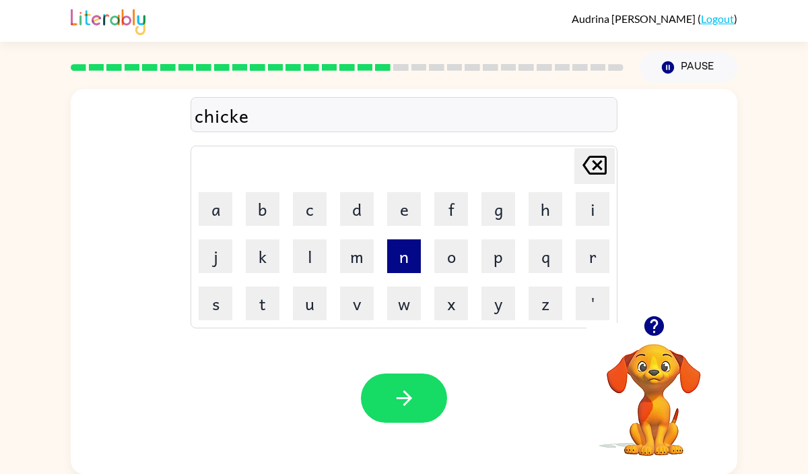
click at [407, 269] on button "n" at bounding box center [404, 256] width 34 height 34
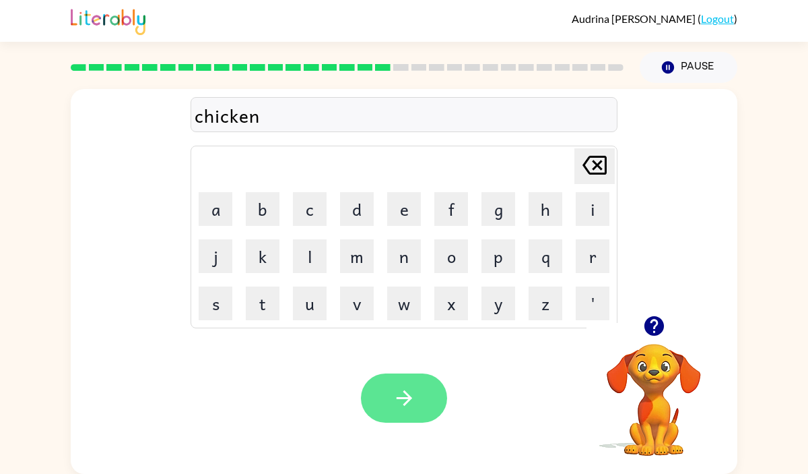
click at [413, 410] on button "button" at bounding box center [404, 397] width 86 height 49
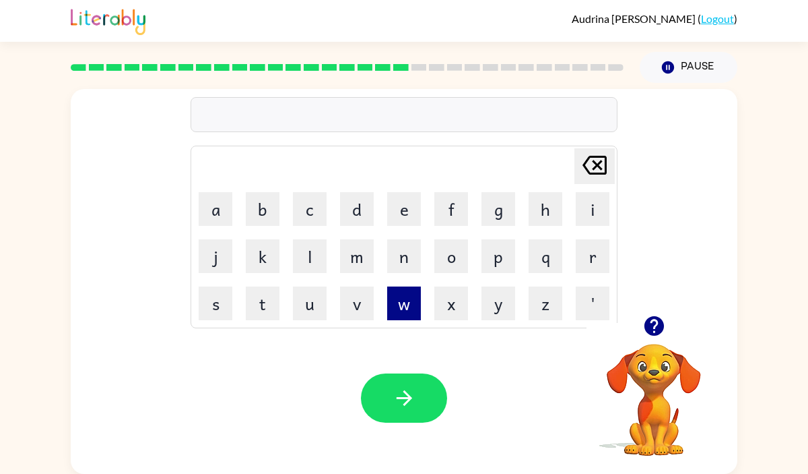
click at [398, 304] on button "w" at bounding box center [404, 303] width 34 height 34
click at [583, 205] on button "i" at bounding box center [593, 209] width 34 height 34
click at [290, 245] on td "l" at bounding box center [310, 256] width 46 height 46
click at [299, 253] on button "l" at bounding box center [310, 256] width 34 height 34
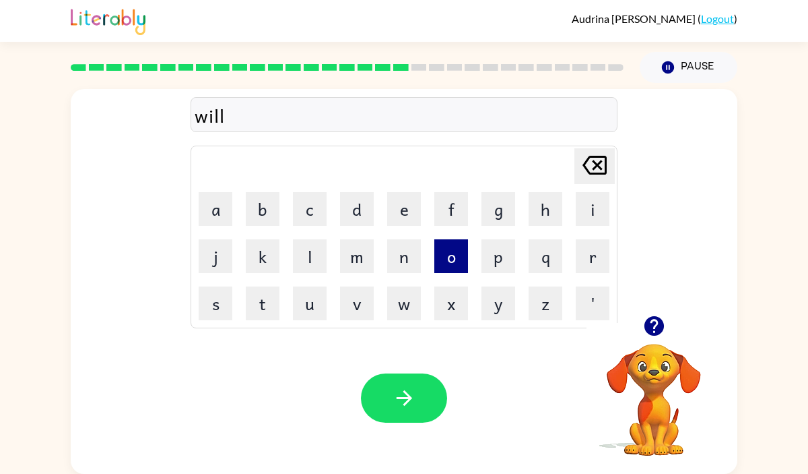
click at [447, 248] on button "o" at bounding box center [451, 256] width 34 height 34
click at [401, 295] on button "w" at bounding box center [404, 303] width 34 height 34
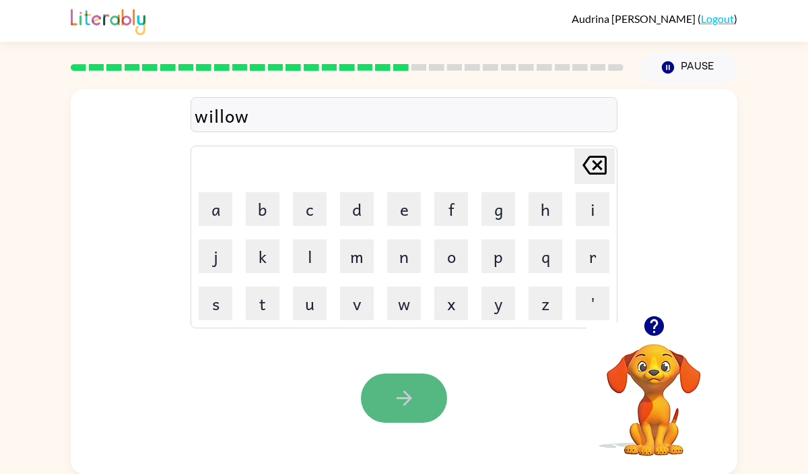
click at [397, 374] on button "button" at bounding box center [404, 397] width 86 height 49
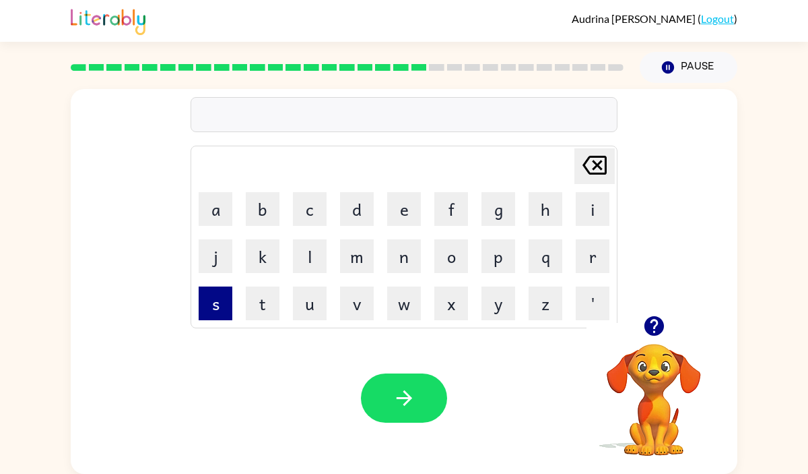
click at [226, 296] on button "s" at bounding box center [216, 303] width 34 height 34
click at [497, 266] on button "p" at bounding box center [499, 256] width 34 height 34
drag, startPoint x: 407, startPoint y: 212, endPoint x: 421, endPoint y: 224, distance: 18.2
click at [407, 213] on button "e" at bounding box center [404, 209] width 34 height 34
click at [587, 247] on button "r" at bounding box center [593, 256] width 34 height 34
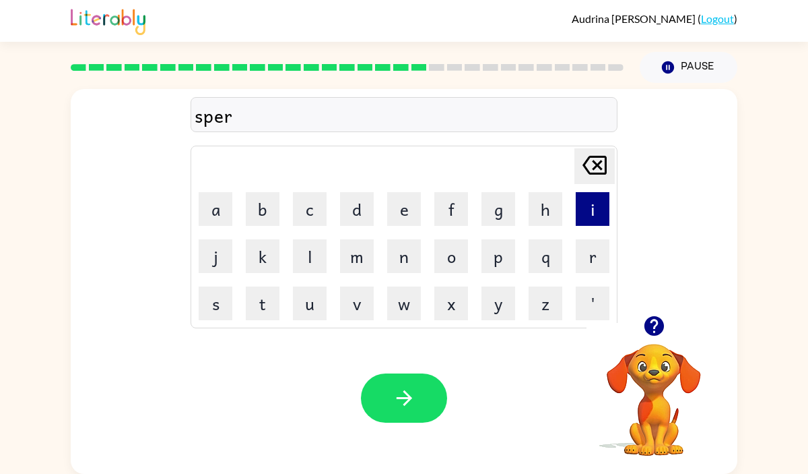
click at [598, 203] on button "i" at bounding box center [593, 209] width 34 height 34
click at [414, 244] on button "n" at bounding box center [404, 256] width 34 height 34
drag, startPoint x: 400, startPoint y: 216, endPoint x: 374, endPoint y: 214, distance: 26.3
click at [375, 214] on tr "a b c d e f g h i" at bounding box center [404, 209] width 423 height 46
click at [401, 213] on button "e" at bounding box center [404, 209] width 34 height 34
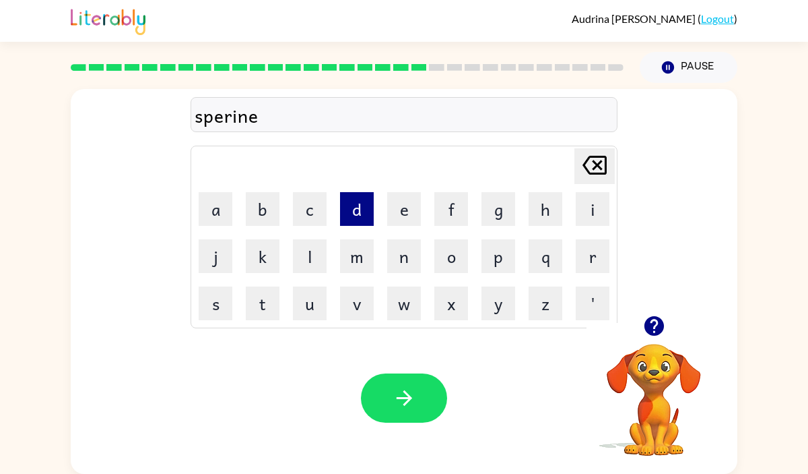
click at [360, 209] on button "d" at bounding box center [357, 209] width 34 height 34
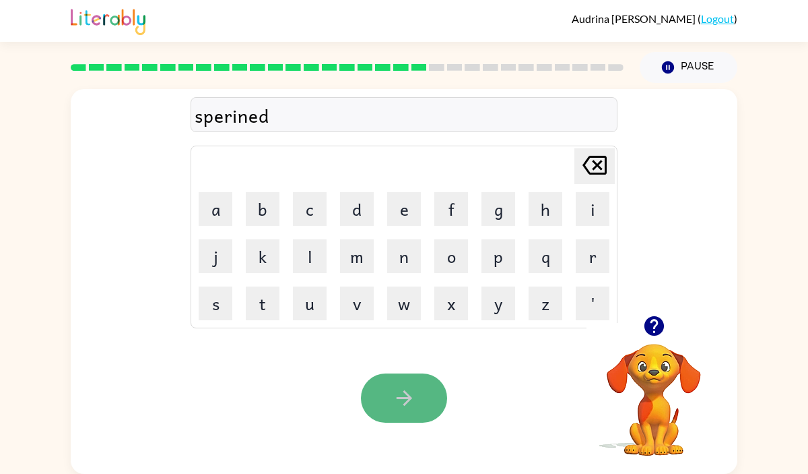
click at [377, 390] on button "button" at bounding box center [404, 397] width 86 height 49
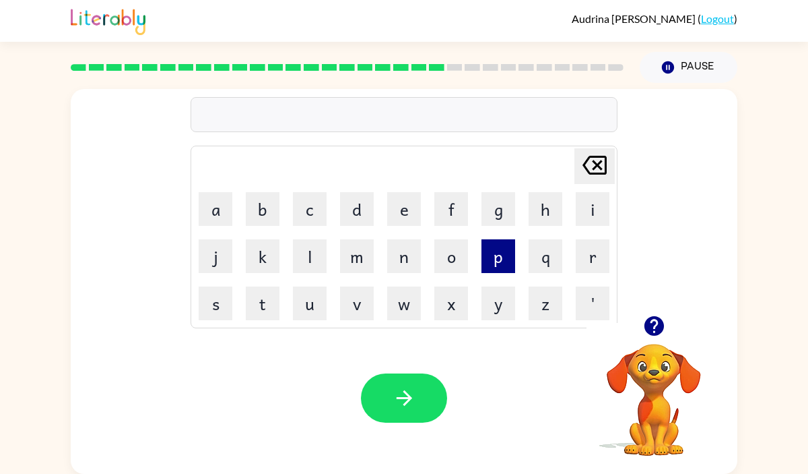
click at [495, 259] on button "p" at bounding box center [499, 256] width 34 height 34
click at [222, 208] on button "a" at bounding box center [216, 209] width 34 height 34
click at [591, 259] on button "r" at bounding box center [593, 256] width 34 height 34
click at [351, 201] on button "d" at bounding box center [357, 209] width 34 height 34
click at [592, 220] on button "i" at bounding box center [593, 209] width 34 height 34
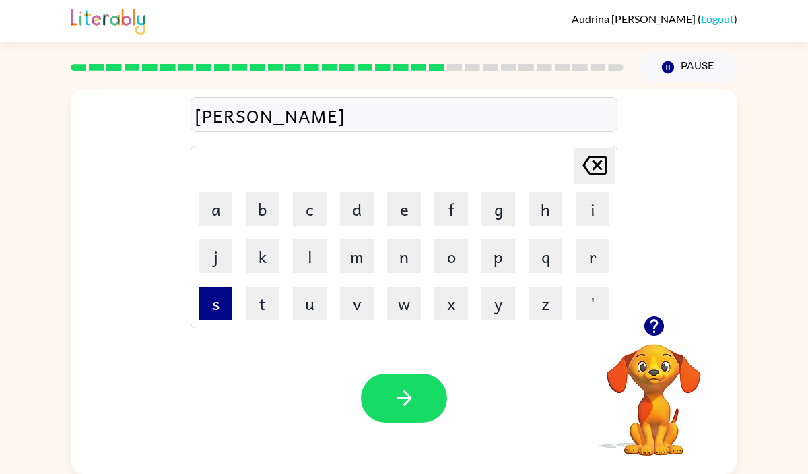
click at [218, 310] on button "s" at bounding box center [216, 303] width 34 height 34
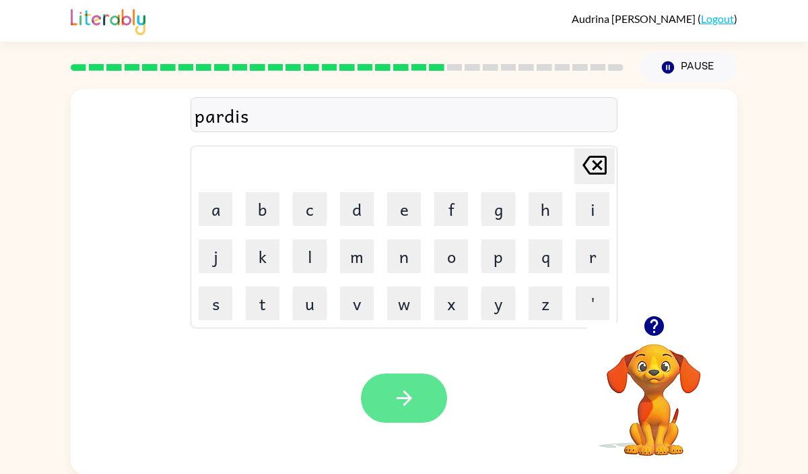
click at [406, 397] on icon "button" at bounding box center [403, 397] width 15 height 15
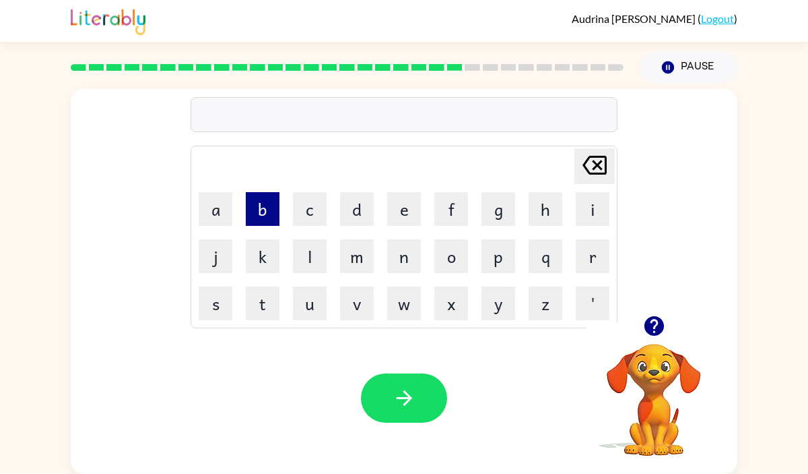
click at [269, 207] on button "b" at bounding box center [263, 209] width 34 height 34
click at [439, 255] on button "o" at bounding box center [451, 256] width 34 height 34
click at [203, 213] on button "a" at bounding box center [216, 209] width 34 height 34
click at [263, 293] on button "t" at bounding box center [263, 303] width 34 height 34
click at [546, 220] on button "h" at bounding box center [546, 209] width 34 height 34
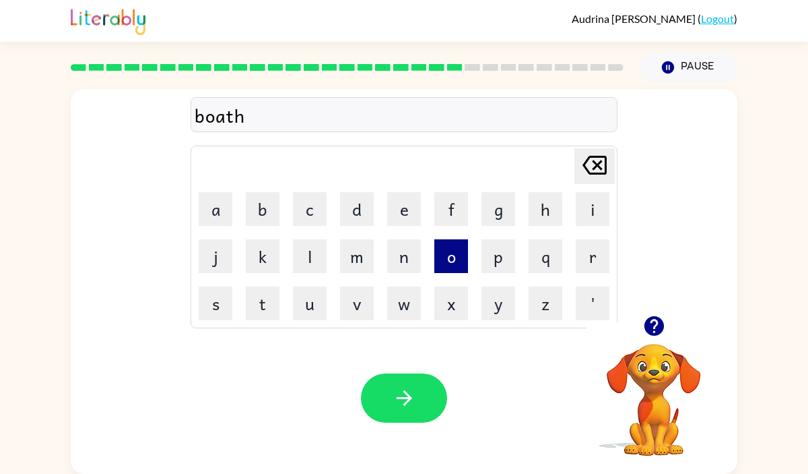
click at [443, 247] on button "o" at bounding box center [451, 256] width 34 height 34
click at [308, 301] on button "u" at bounding box center [310, 303] width 34 height 34
click at [214, 306] on button "s" at bounding box center [216, 303] width 34 height 34
click at [393, 197] on button "e" at bounding box center [404, 209] width 34 height 34
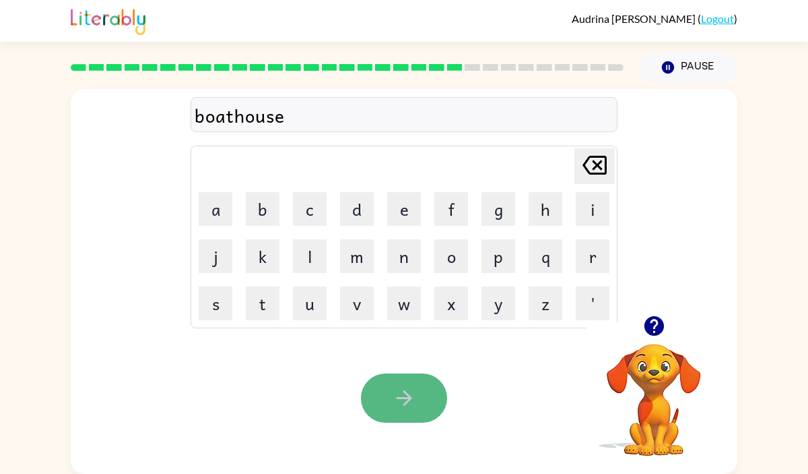
click at [379, 383] on button "button" at bounding box center [404, 397] width 86 height 49
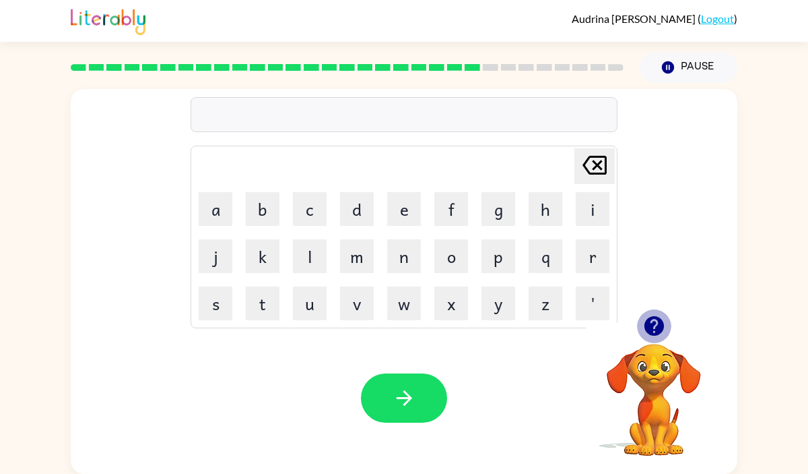
click at [655, 329] on icon "button" at bounding box center [654, 326] width 20 height 20
click at [405, 295] on button "w" at bounding box center [404, 303] width 34 height 34
click at [593, 218] on button "i" at bounding box center [593, 209] width 34 height 34
click at [418, 272] on button "n" at bounding box center [404, 256] width 34 height 34
click at [267, 301] on button "t" at bounding box center [263, 303] width 34 height 34
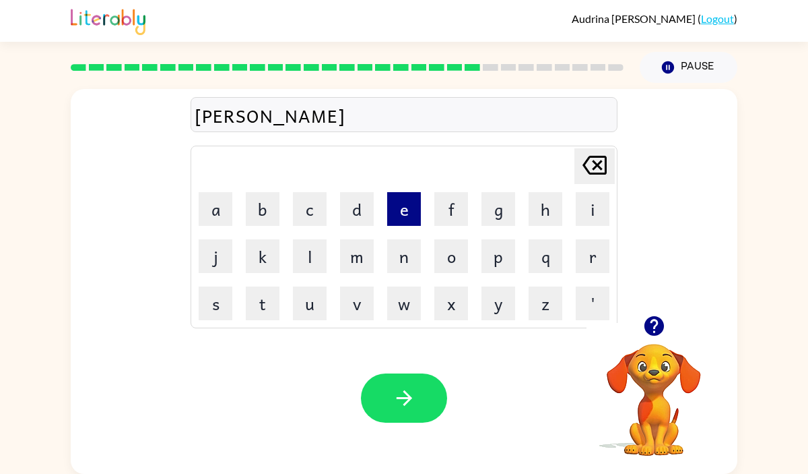
click at [411, 197] on button "e" at bounding box center [404, 209] width 34 height 34
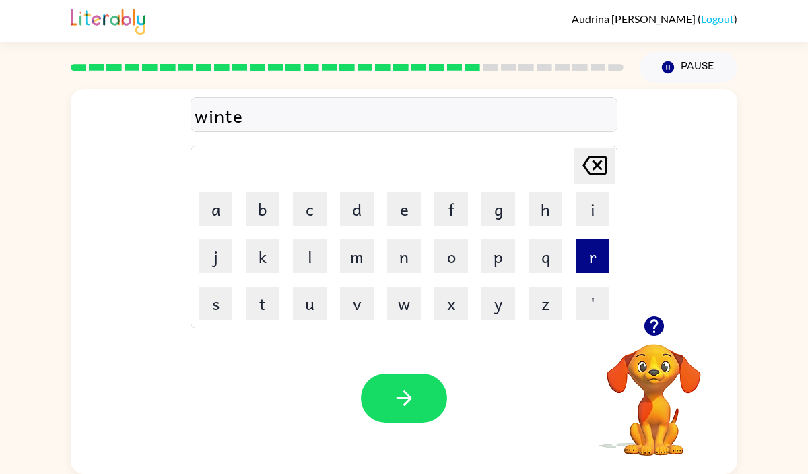
click at [602, 263] on button "r" at bounding box center [593, 256] width 34 height 34
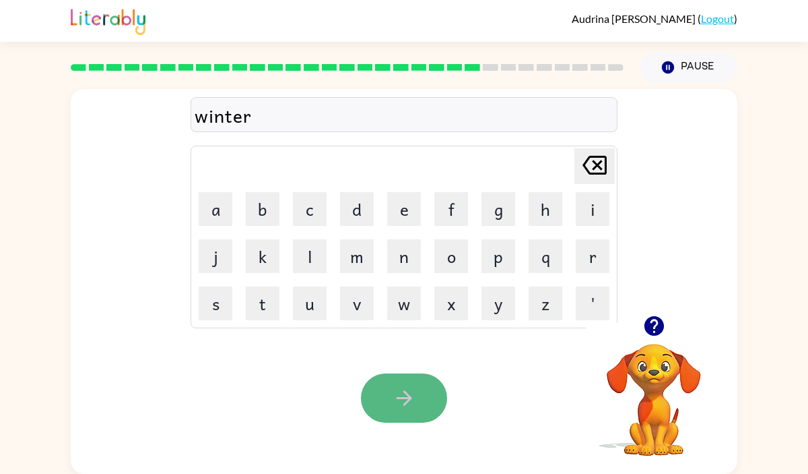
click at [445, 391] on button "button" at bounding box center [404, 397] width 86 height 49
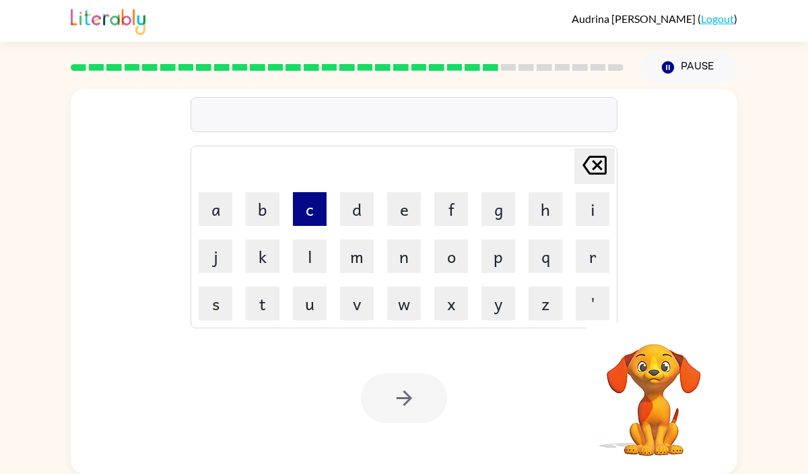
click at [298, 201] on button "c" at bounding box center [310, 209] width 34 height 34
click at [583, 257] on button "r" at bounding box center [593, 256] width 34 height 34
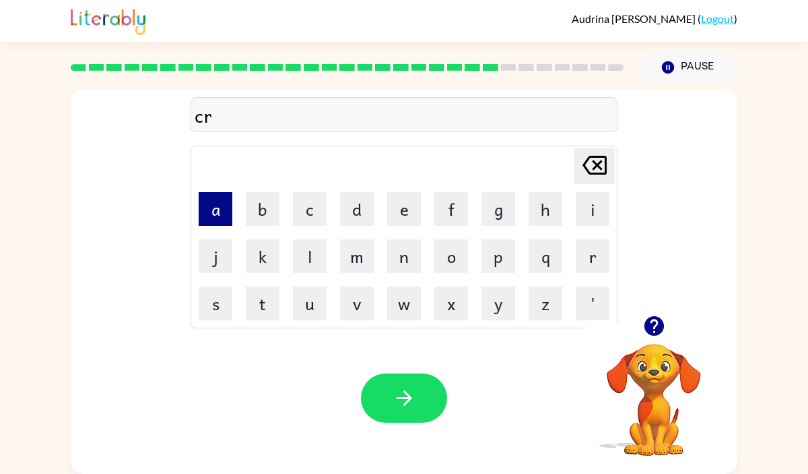
click at [199, 197] on button "a" at bounding box center [216, 209] width 34 height 34
click at [253, 299] on button "t" at bounding box center [263, 303] width 34 height 34
drag, startPoint x: 250, startPoint y: 309, endPoint x: 305, endPoint y: 271, distance: 66.9
click at [275, 293] on button "t" at bounding box center [263, 303] width 34 height 34
click at [591, 210] on button "i" at bounding box center [593, 209] width 34 height 34
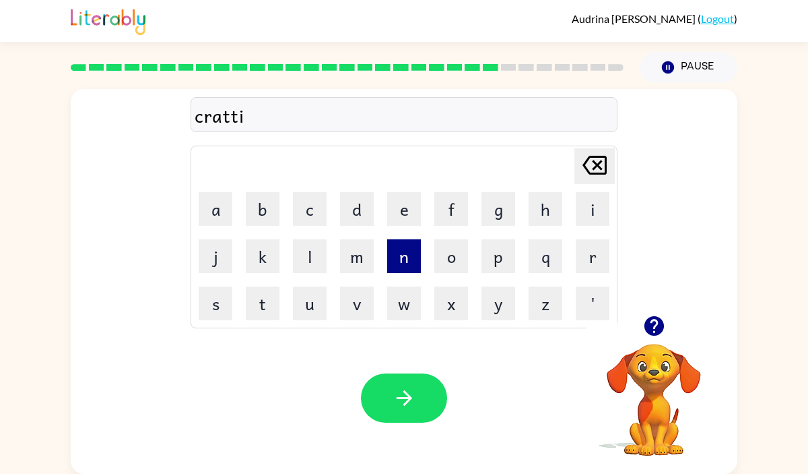
click at [406, 261] on button "n" at bounding box center [404, 256] width 34 height 34
click at [490, 223] on button "g" at bounding box center [499, 209] width 34 height 34
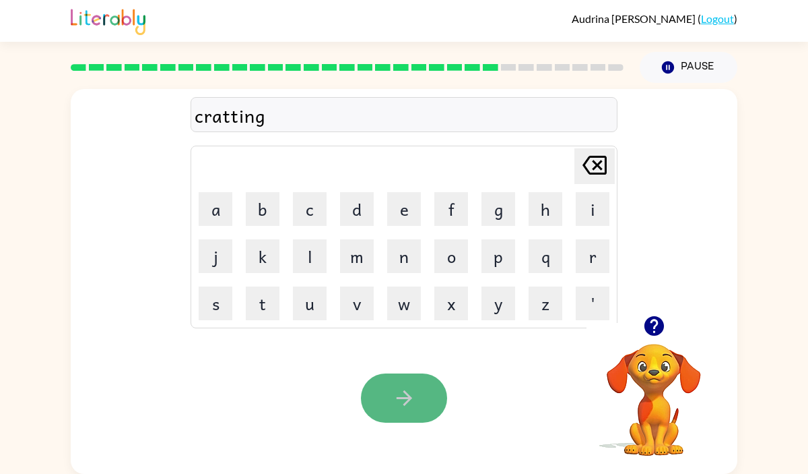
click at [407, 383] on button "button" at bounding box center [404, 397] width 86 height 49
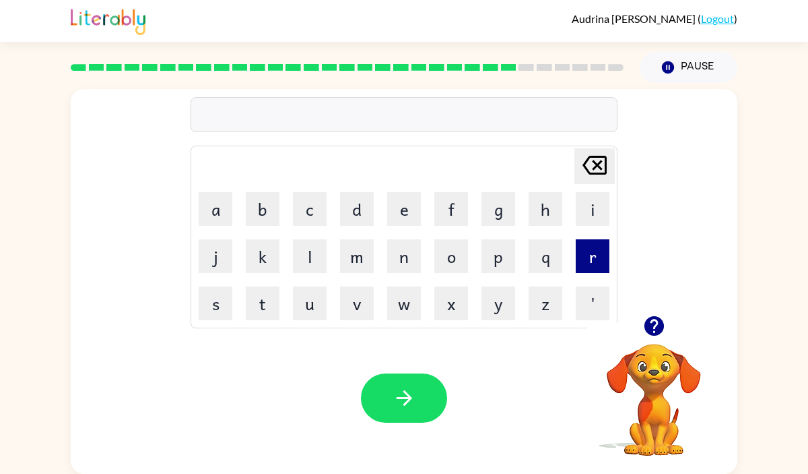
click at [600, 250] on button "r" at bounding box center [593, 256] width 34 height 34
click at [441, 251] on button "o" at bounding box center [451, 256] width 34 height 34
click at [302, 214] on button "c" at bounding box center [310, 209] width 34 height 34
click at [403, 207] on button "e" at bounding box center [404, 209] width 34 height 34
click at [265, 315] on button "t" at bounding box center [263, 303] width 34 height 34
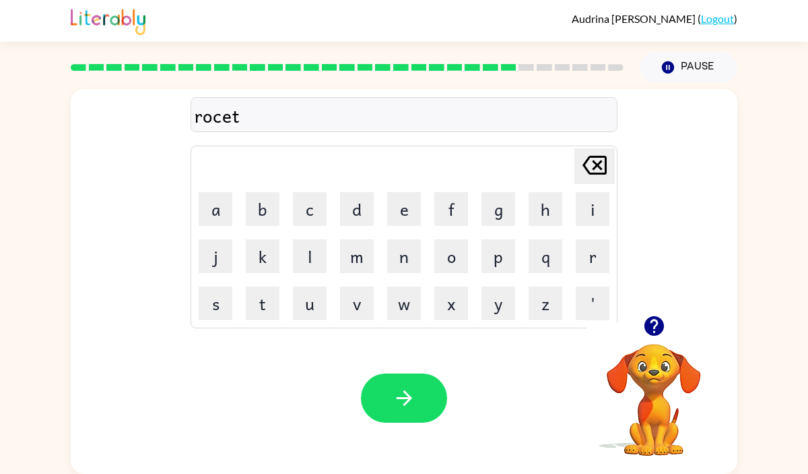
click at [611, 167] on button "[PERSON_NAME] last character input" at bounding box center [595, 166] width 40 height 36
click at [610, 167] on icon "[PERSON_NAME] last character input" at bounding box center [595, 165] width 32 height 32
click at [257, 257] on button "k" at bounding box center [263, 256] width 34 height 34
click at [395, 212] on button "e" at bounding box center [404, 209] width 34 height 34
click at [255, 313] on button "t" at bounding box center [263, 303] width 34 height 34
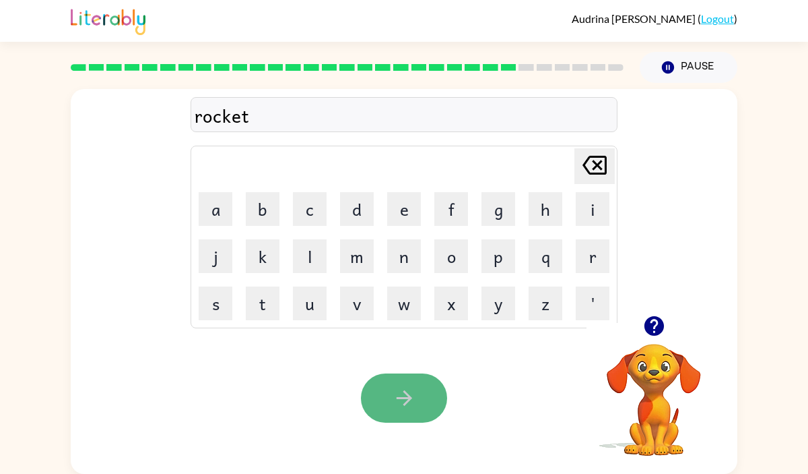
click at [422, 391] on button "button" at bounding box center [404, 397] width 86 height 49
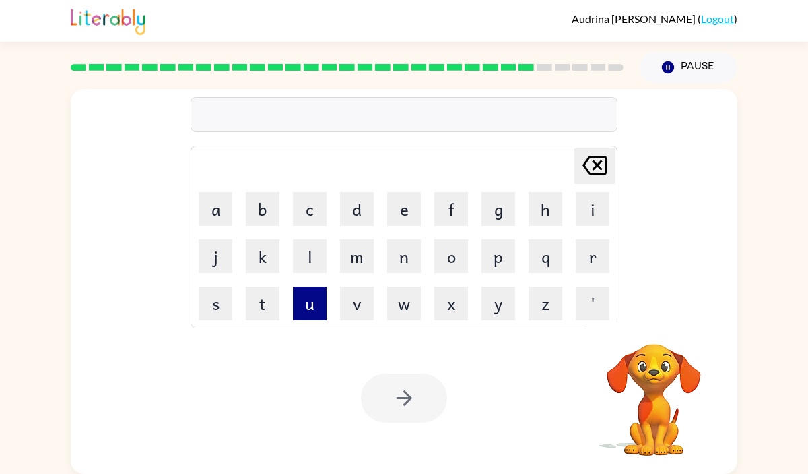
click at [312, 305] on button "u" at bounding box center [310, 303] width 34 height 34
click at [389, 260] on button "n" at bounding box center [404, 256] width 34 height 34
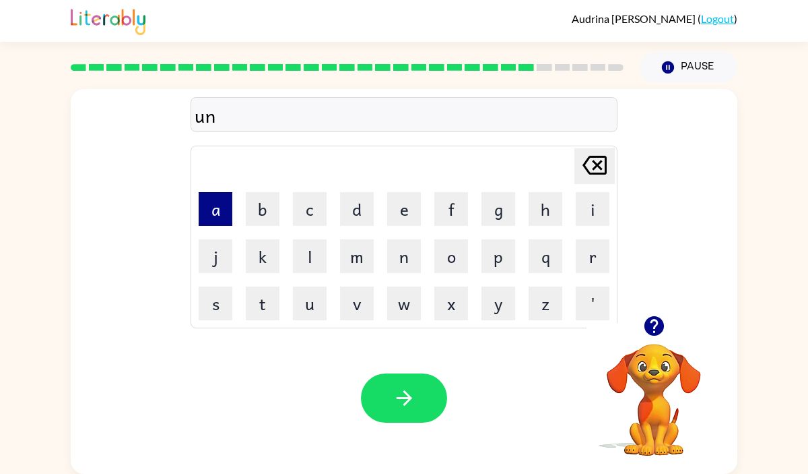
click at [209, 217] on button "a" at bounding box center [216, 209] width 34 height 34
click at [440, 209] on button "f" at bounding box center [451, 209] width 34 height 34
click at [443, 253] on button "o" at bounding box center [451, 256] width 34 height 34
click at [591, 248] on button "r" at bounding box center [593, 256] width 34 height 34
click at [355, 261] on button "m" at bounding box center [357, 256] width 34 height 34
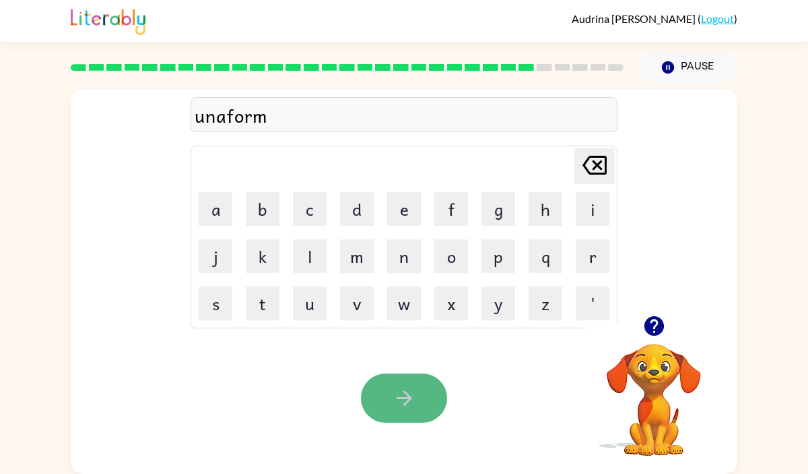
click at [397, 408] on icon "button" at bounding box center [405, 398] width 24 height 24
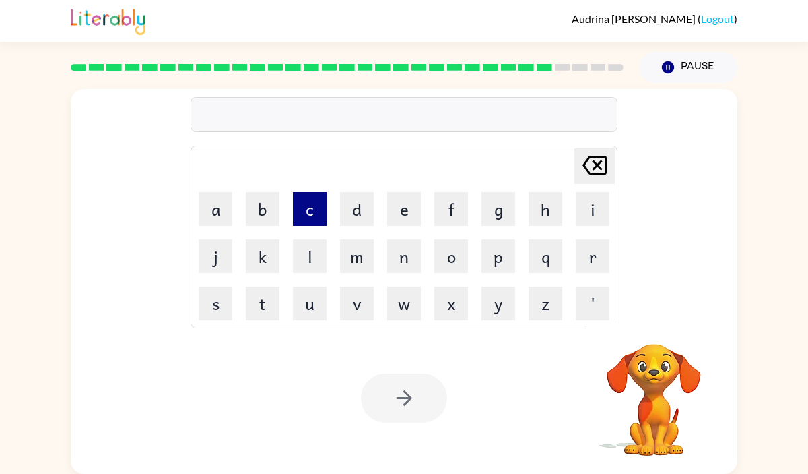
click at [313, 216] on button "c" at bounding box center [310, 209] width 34 height 34
click at [446, 261] on button "o" at bounding box center [451, 256] width 34 height 34
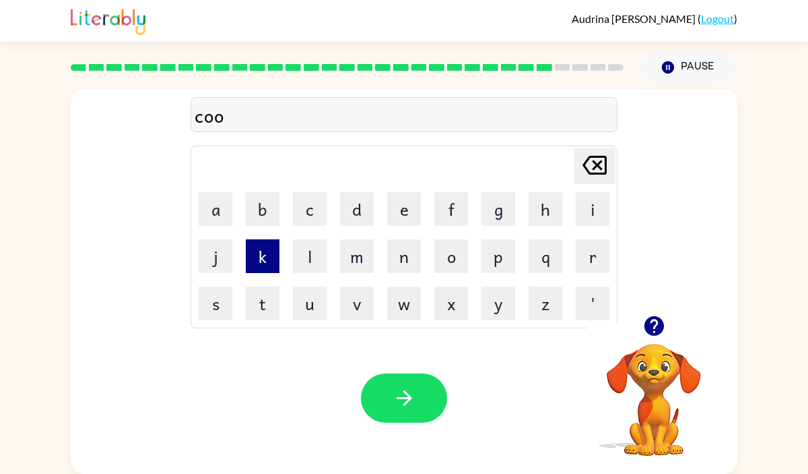
click at [255, 243] on button "k" at bounding box center [263, 256] width 34 height 34
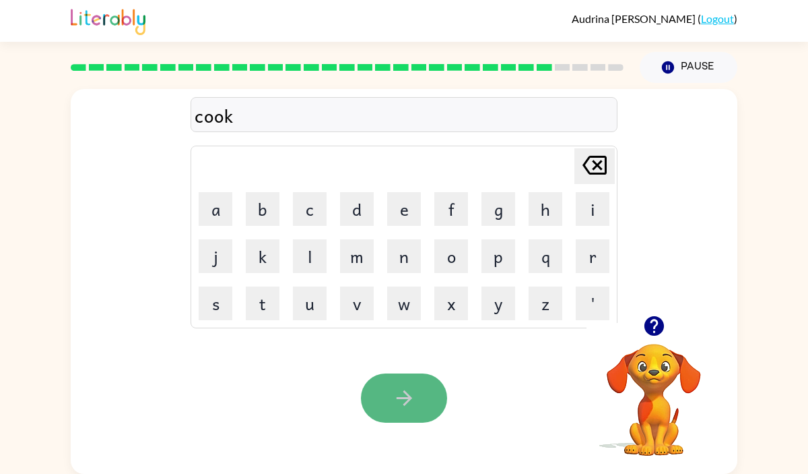
click at [402, 395] on icon "button" at bounding box center [405, 398] width 24 height 24
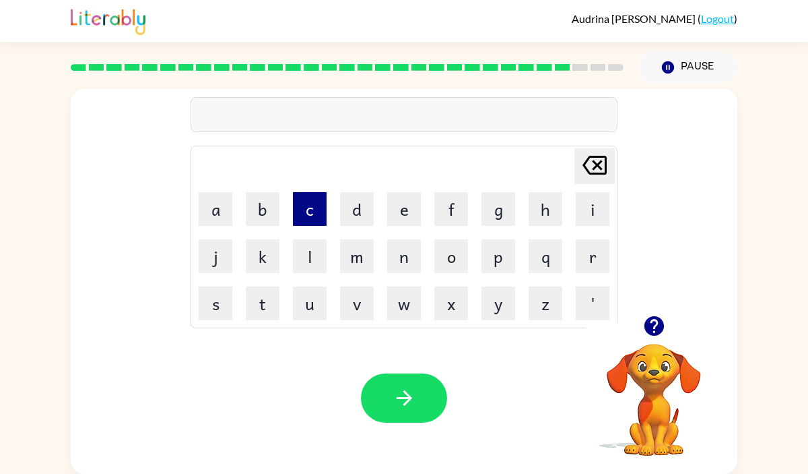
click at [307, 212] on button "c" at bounding box center [310, 209] width 34 height 34
click at [541, 214] on button "h" at bounding box center [546, 209] width 34 height 34
click at [451, 253] on button "o" at bounding box center [451, 256] width 34 height 34
click at [407, 250] on button "n" at bounding box center [404, 256] width 34 height 34
click at [257, 263] on button "k" at bounding box center [263, 256] width 34 height 34
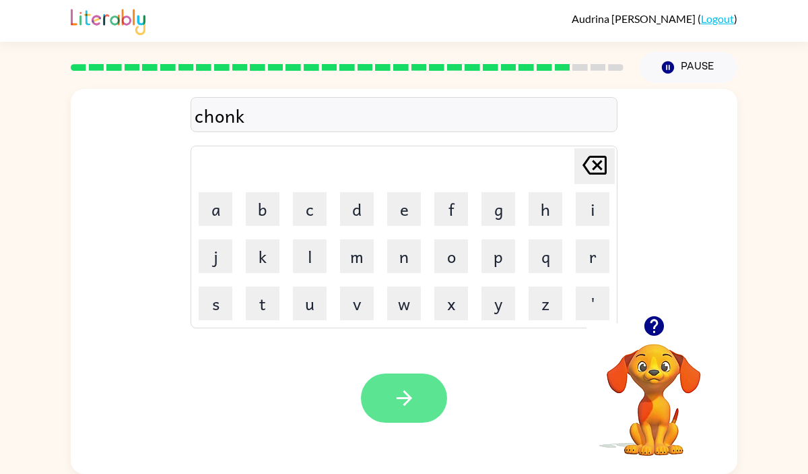
click at [383, 395] on button "button" at bounding box center [404, 397] width 86 height 49
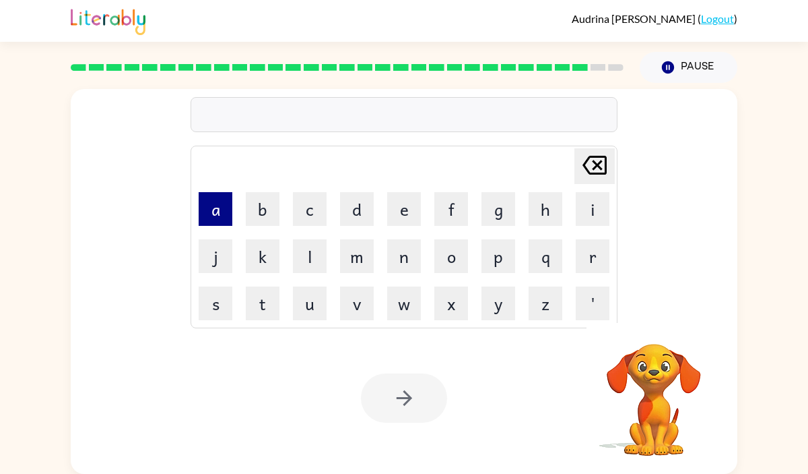
click at [225, 204] on button "a" at bounding box center [216, 209] width 34 height 34
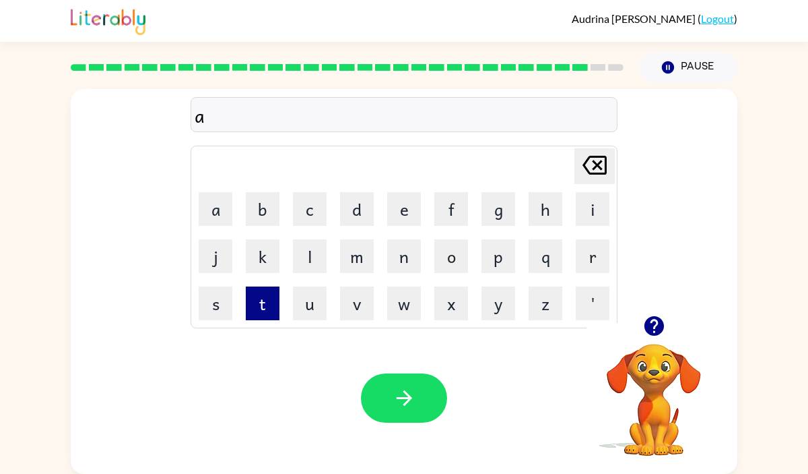
click at [266, 308] on button "t" at bounding box center [263, 303] width 34 height 34
click at [544, 215] on button "h" at bounding box center [546, 209] width 34 height 34
click at [398, 214] on button "e" at bounding box center [404, 209] width 34 height 34
click at [267, 303] on button "t" at bounding box center [263, 303] width 34 height 34
click at [410, 200] on button "e" at bounding box center [404, 209] width 34 height 34
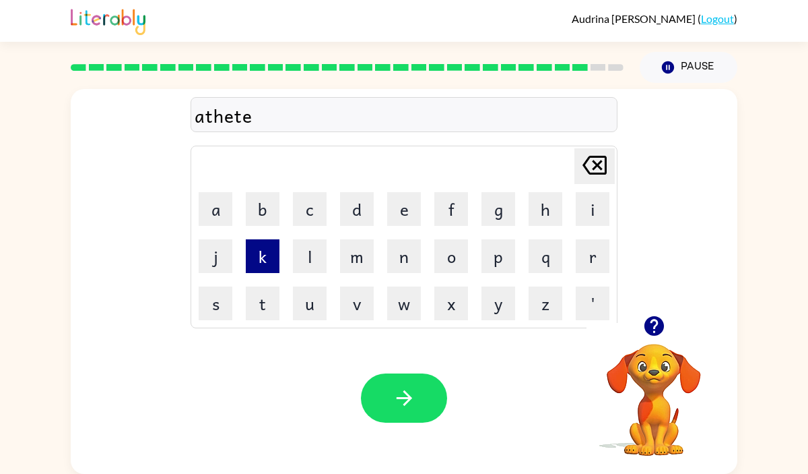
click at [264, 259] on button "k" at bounding box center [263, 256] width 34 height 34
click at [596, 159] on icon "[PERSON_NAME] last character input" at bounding box center [595, 165] width 32 height 32
click at [310, 212] on button "c" at bounding box center [310, 209] width 34 height 34
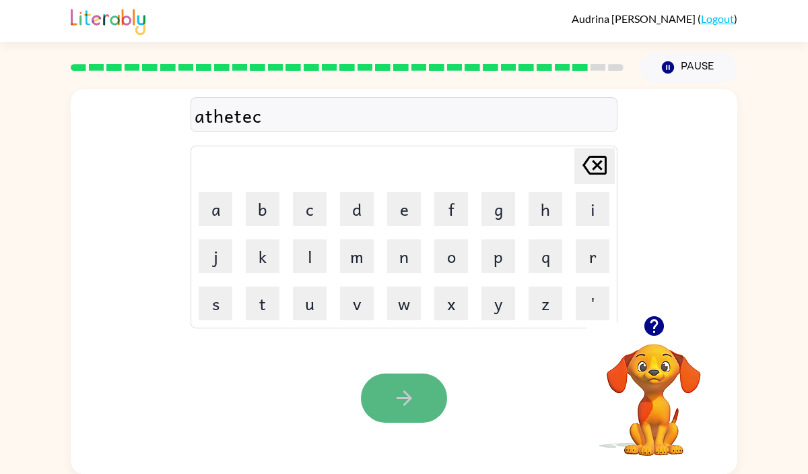
click at [416, 385] on button "button" at bounding box center [404, 397] width 86 height 49
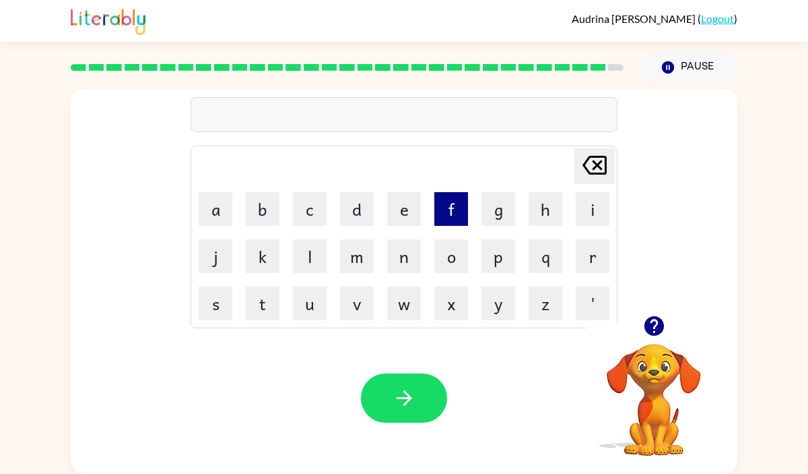
click at [444, 213] on button "f" at bounding box center [451, 209] width 34 height 34
click at [596, 206] on button "i" at bounding box center [593, 209] width 34 height 34
click at [399, 258] on button "n" at bounding box center [404, 256] width 34 height 34
click at [398, 213] on button "e" at bounding box center [404, 209] width 34 height 34
click at [575, 250] on td "r" at bounding box center [593, 256] width 46 height 46
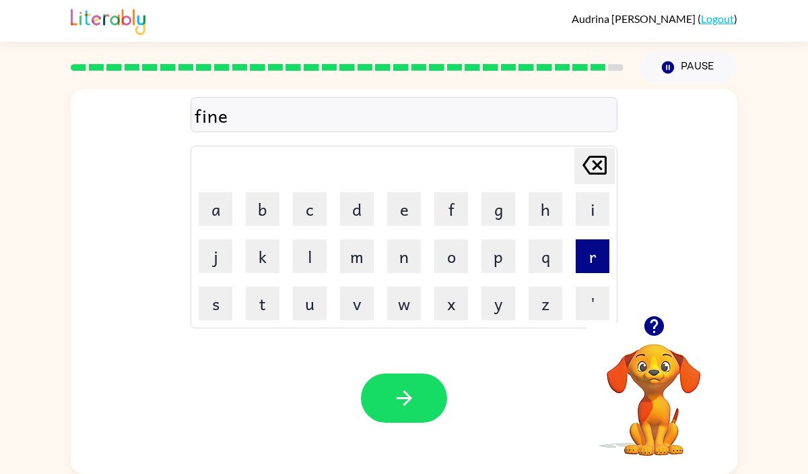
click at [595, 262] on button "r" at bounding box center [593, 256] width 34 height 34
click at [587, 172] on icon "[PERSON_NAME] last character input" at bounding box center [595, 165] width 32 height 32
click at [491, 214] on button "g" at bounding box center [499, 209] width 34 height 34
click at [409, 208] on button "e" at bounding box center [404, 209] width 34 height 34
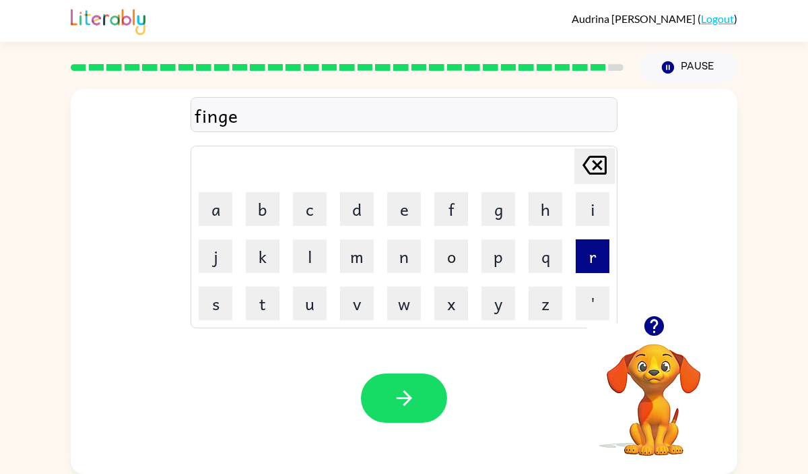
click at [600, 251] on button "r" at bounding box center [593, 256] width 34 height 34
click at [643, 319] on icon "button" at bounding box center [655, 326] width 24 height 24
click at [405, 262] on button "n" at bounding box center [404, 256] width 34 height 34
click at [207, 210] on button "a" at bounding box center [216, 209] width 34 height 34
click at [587, 212] on button "i" at bounding box center [593, 209] width 34 height 34
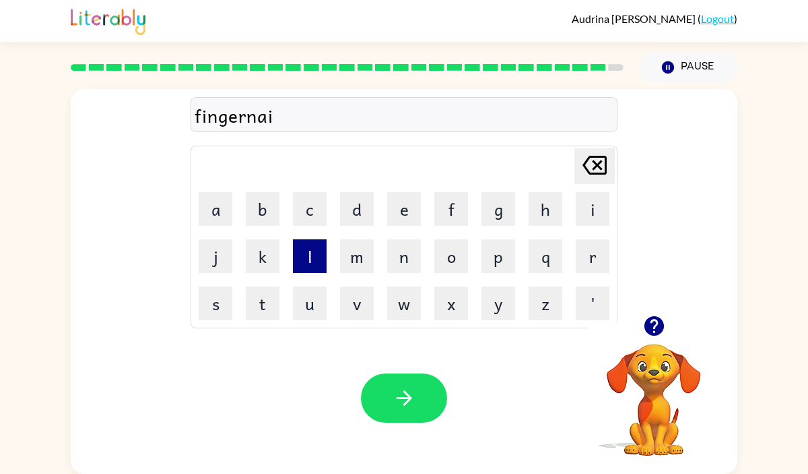
click at [312, 263] on button "l" at bounding box center [310, 256] width 34 height 34
click at [411, 358] on div "Your browser must support playing .mp4 files to use Literably. Please try using…" at bounding box center [404, 398] width 667 height 152
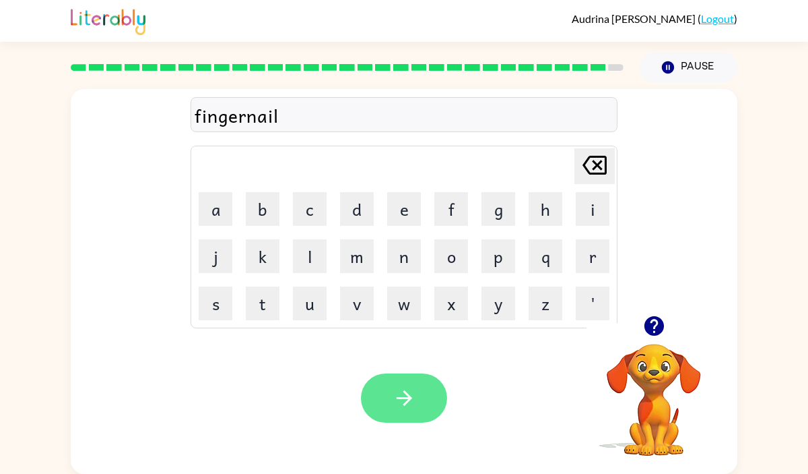
click at [420, 385] on button "button" at bounding box center [404, 397] width 86 height 49
